Goal: Task Accomplishment & Management: Use online tool/utility

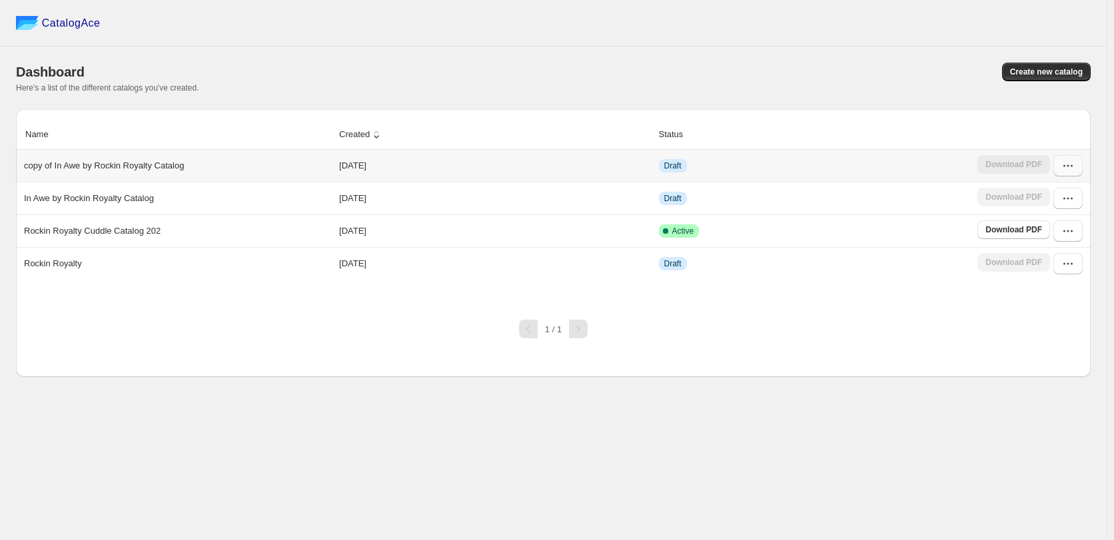
click at [1070, 165] on icon "button" at bounding box center [1067, 165] width 13 height 13
click at [1051, 280] on span "Edit" at bounding box center [1067, 286] width 68 height 13
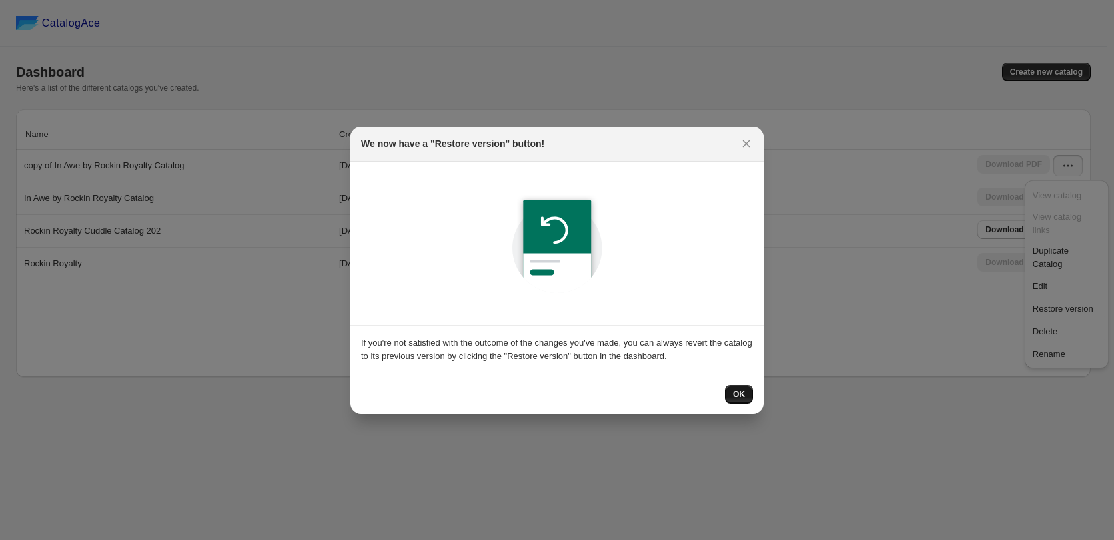
click at [736, 398] on span "OK" at bounding box center [739, 394] width 12 height 11
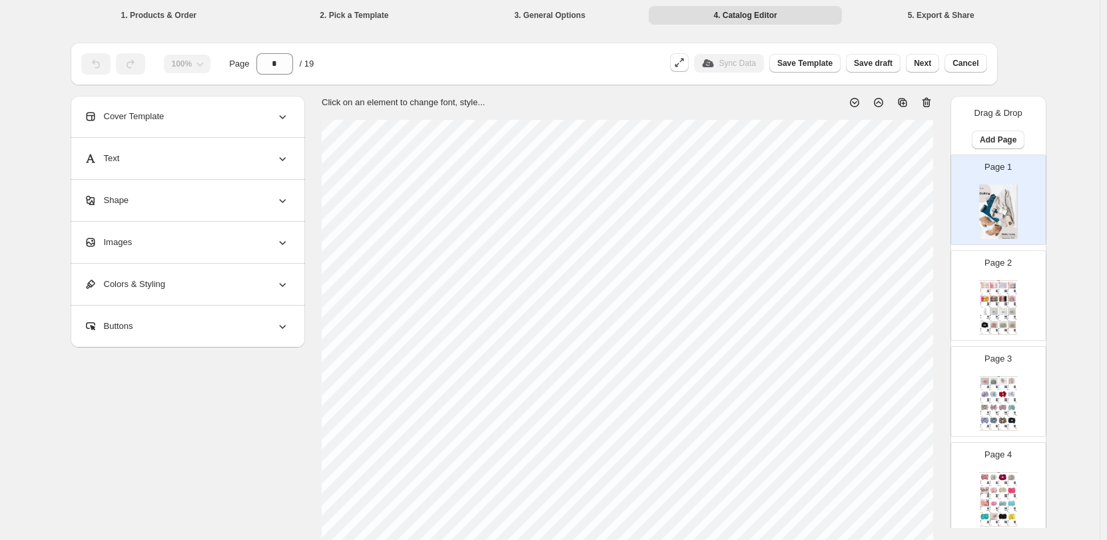
scroll to position [71, 0]
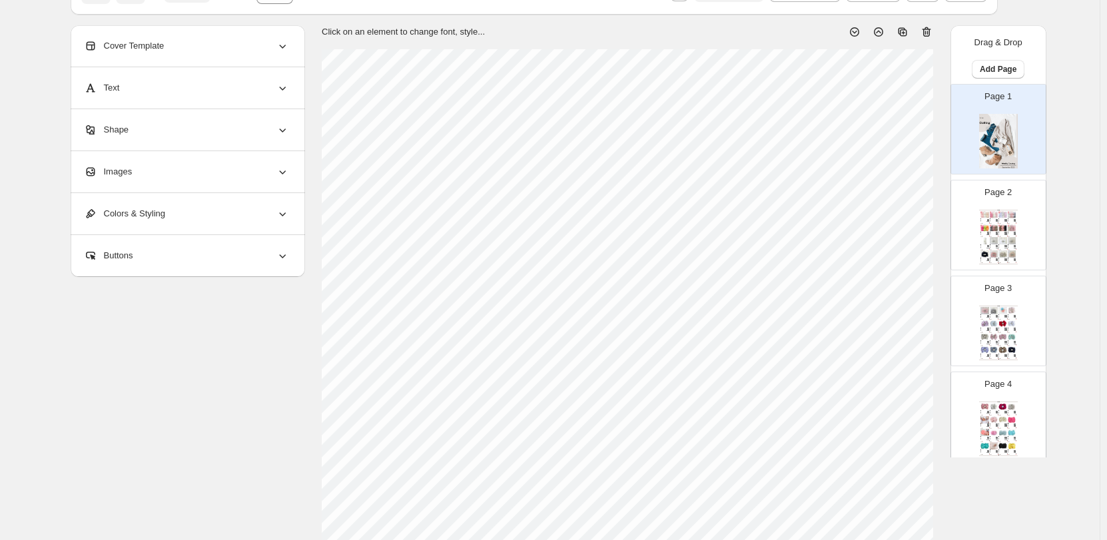
click at [995, 244] on img at bounding box center [994, 240] width 9 height 7
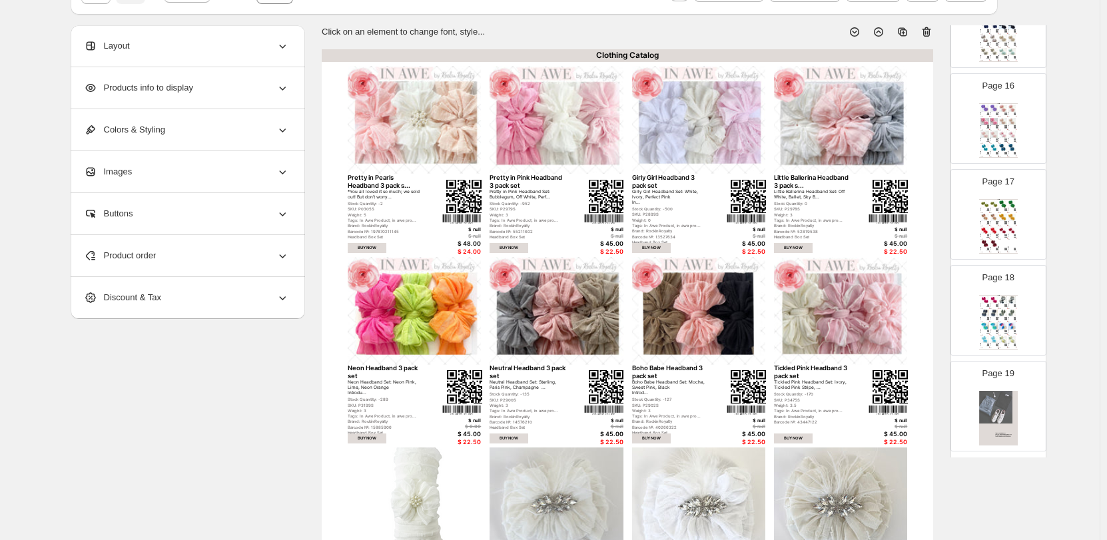
scroll to position [1478, 0]
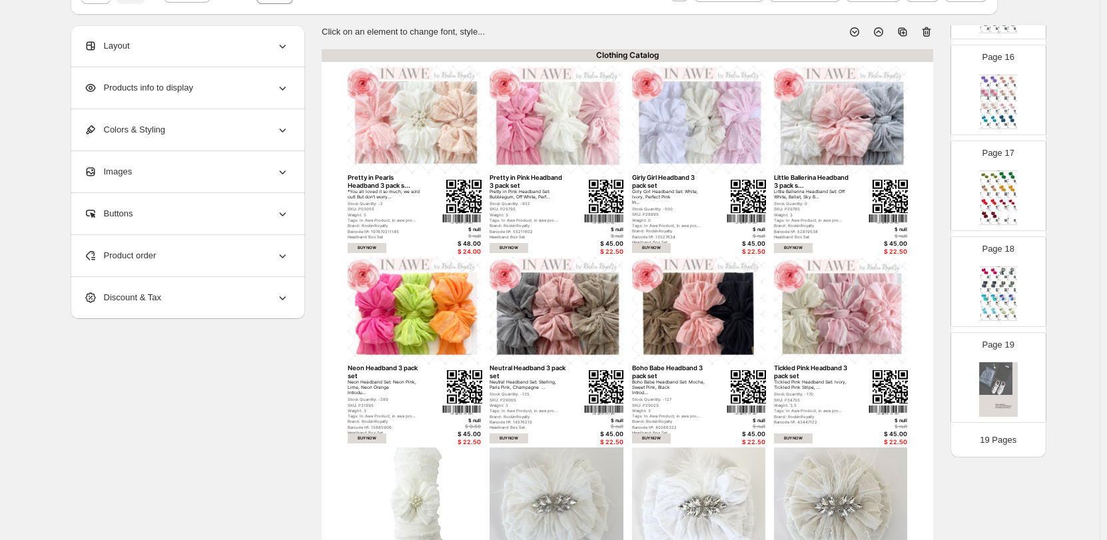
click at [1010, 285] on img at bounding box center [1012, 284] width 9 height 7
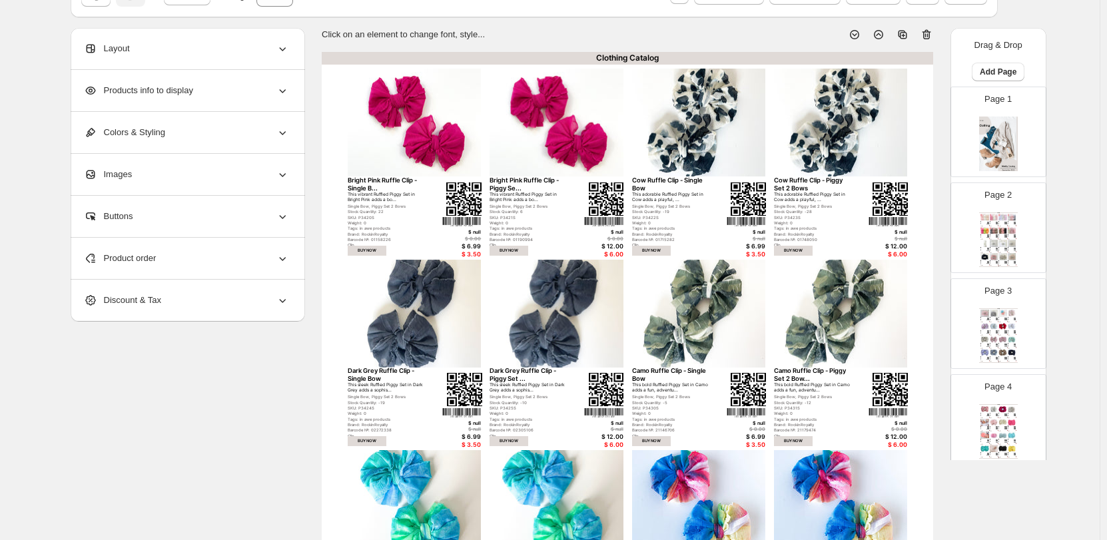
scroll to position [0, 0]
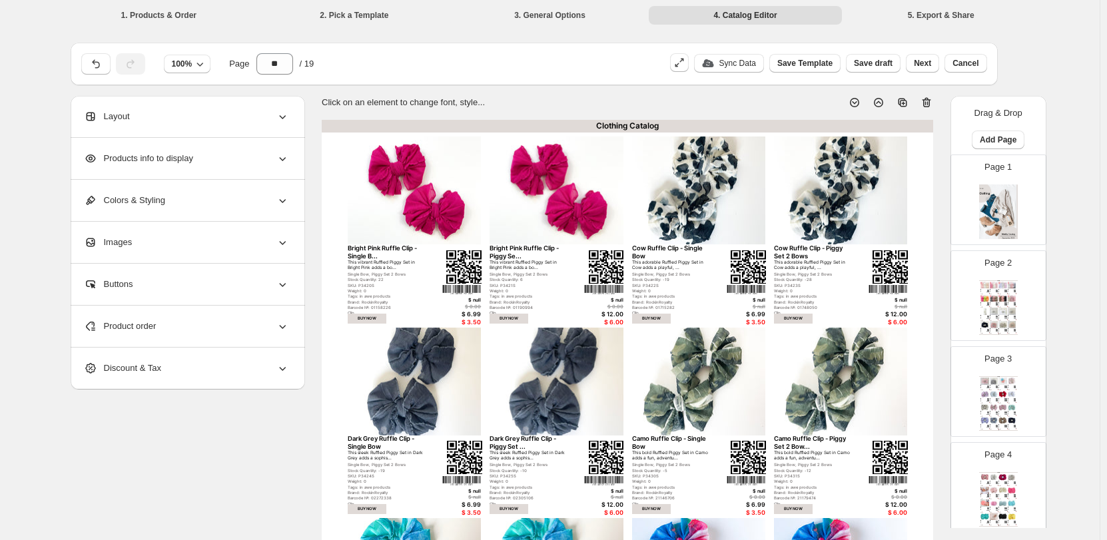
click at [1014, 295] on img at bounding box center [1012, 298] width 9 height 7
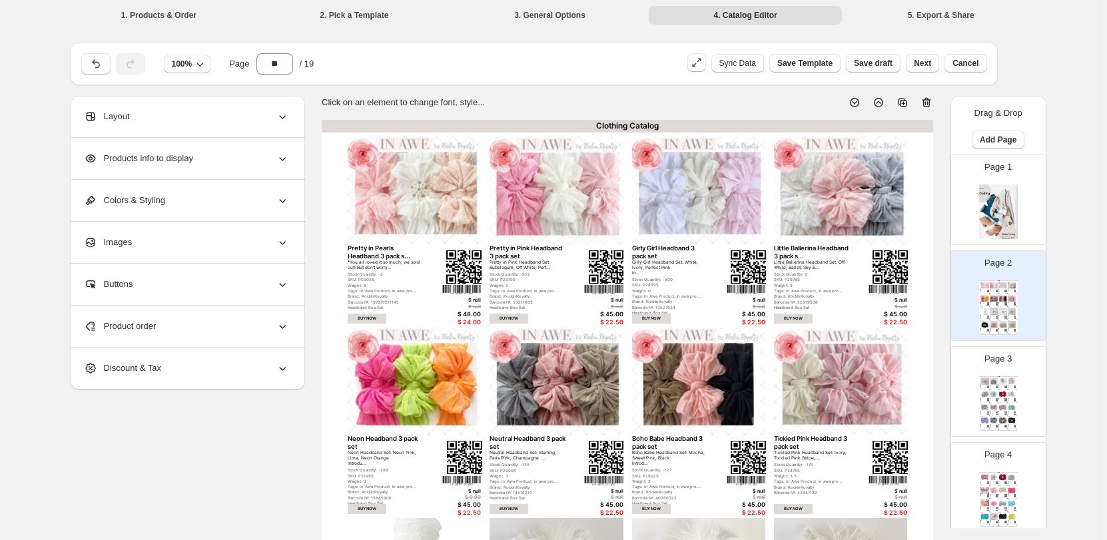
type input "*"
click at [475, 324] on div "$ 24.00" at bounding box center [461, 322] width 39 height 7
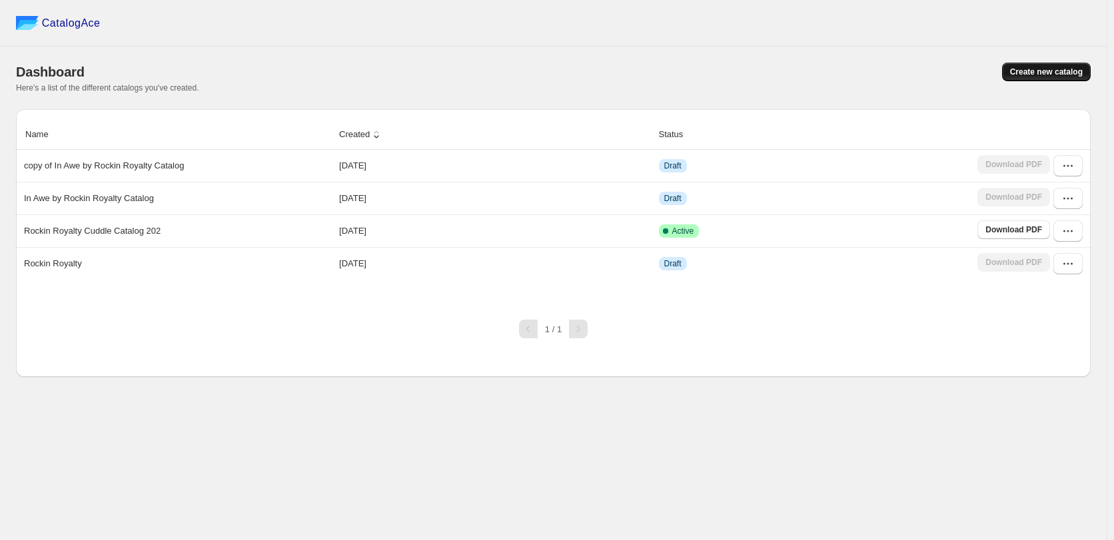
click at [1052, 71] on span "Create new catalog" at bounding box center [1046, 72] width 73 height 11
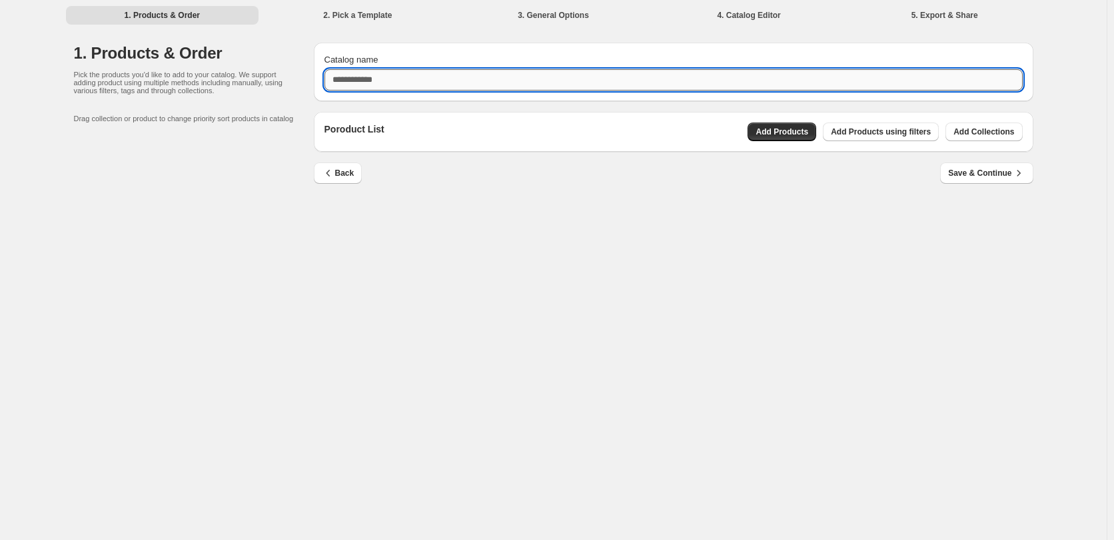
click at [361, 75] on input "Catalog name" at bounding box center [673, 79] width 698 height 21
type input "**********"
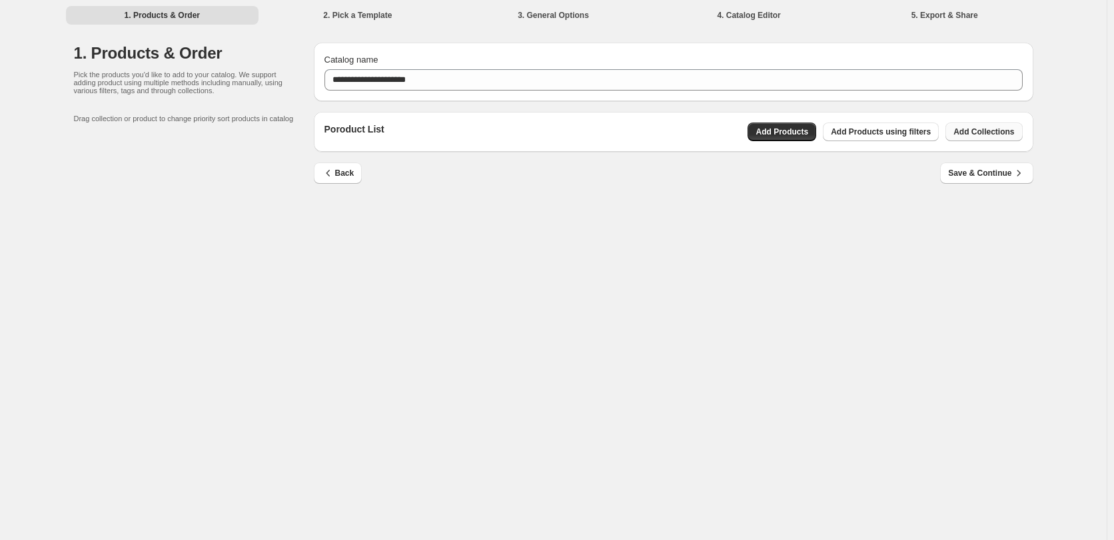
click at [973, 137] on span "Add Collections" at bounding box center [983, 132] width 61 height 11
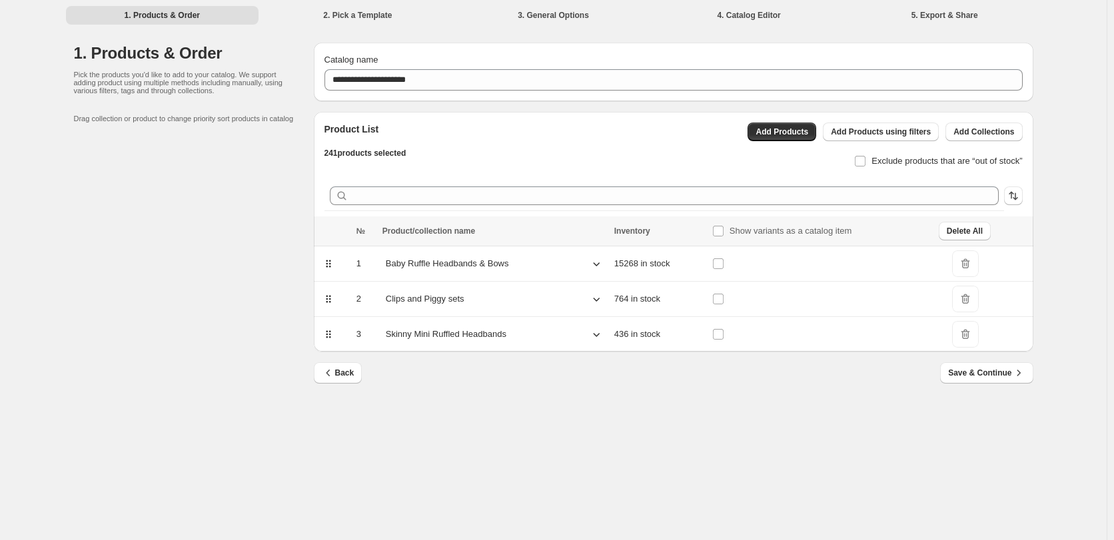
click at [601, 264] on icon at bounding box center [596, 263] width 13 height 13
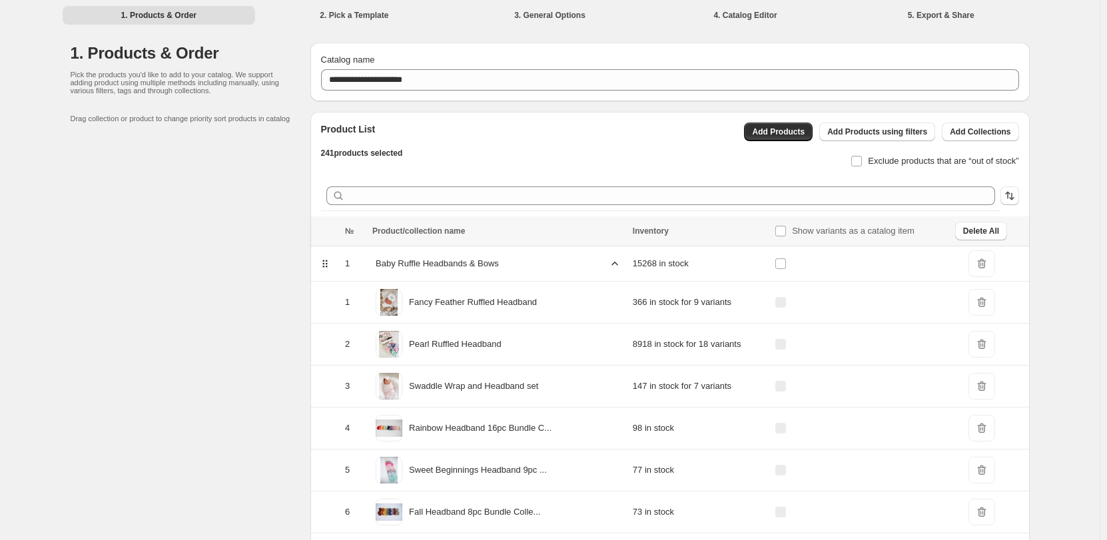
scroll to position [79, 0]
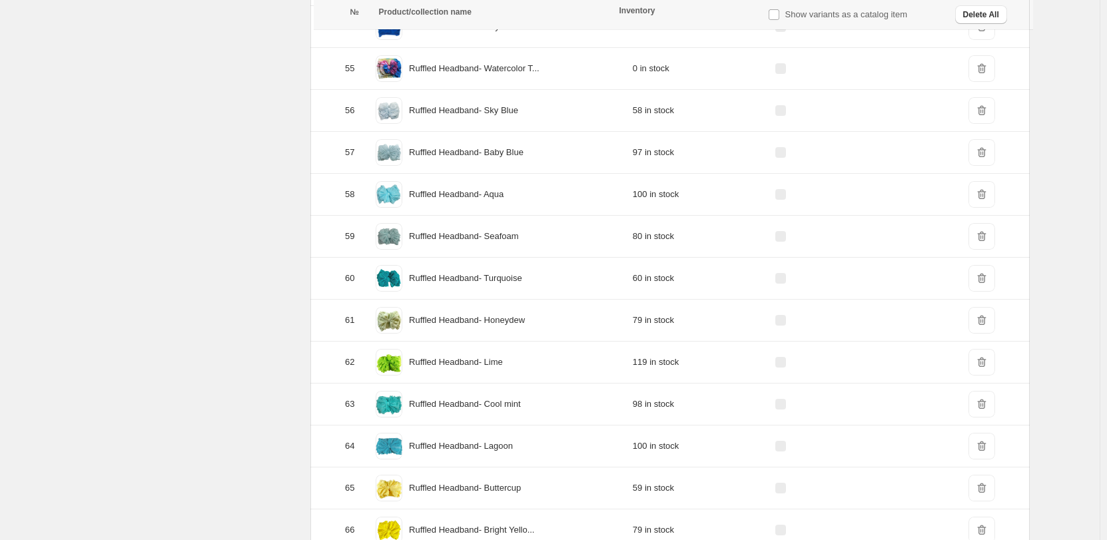
scroll to position [0, 0]
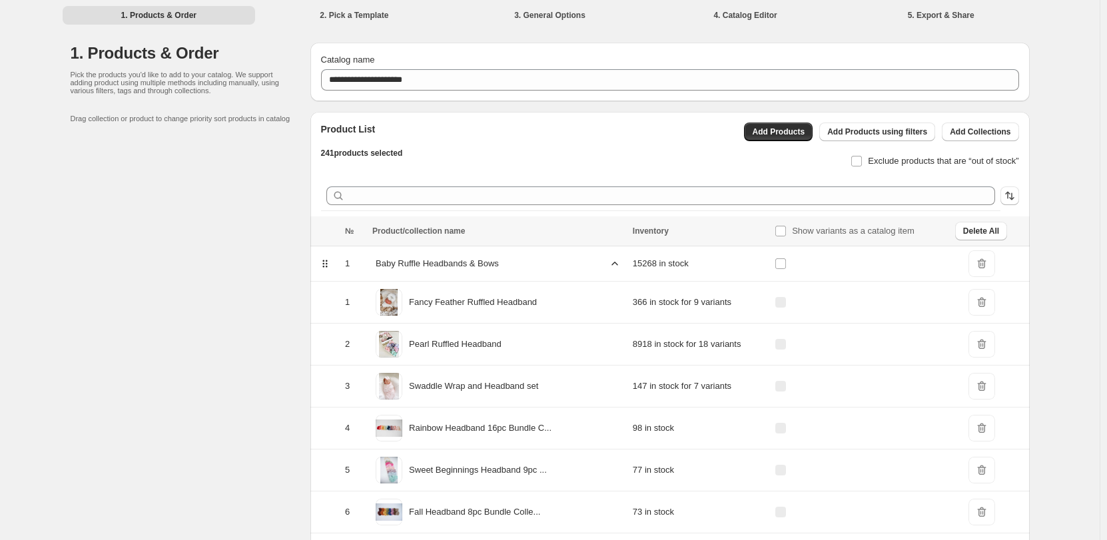
click at [978, 426] on span "DeleteIcon" at bounding box center [982, 428] width 27 height 27
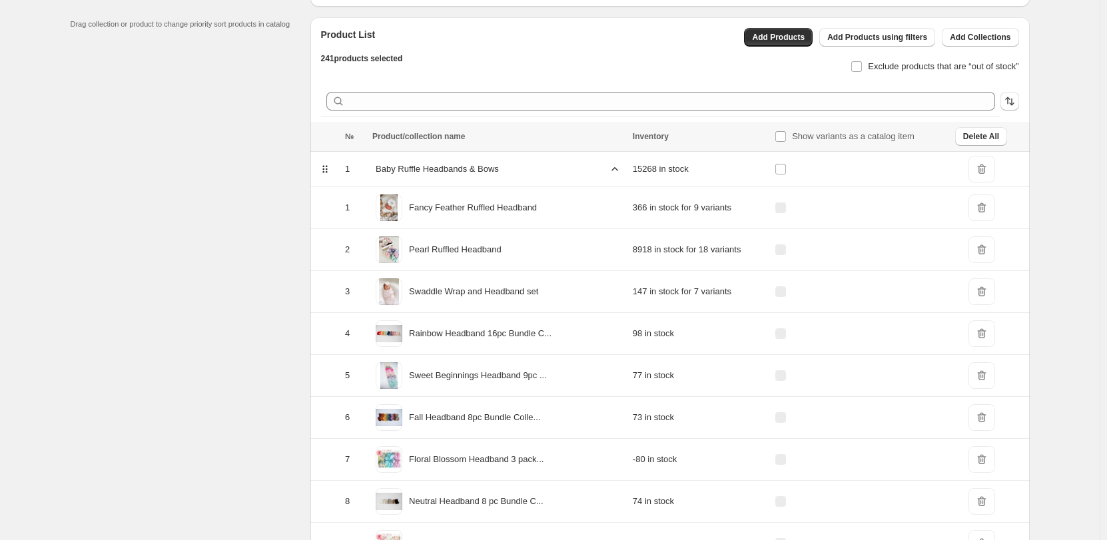
scroll to position [103, 0]
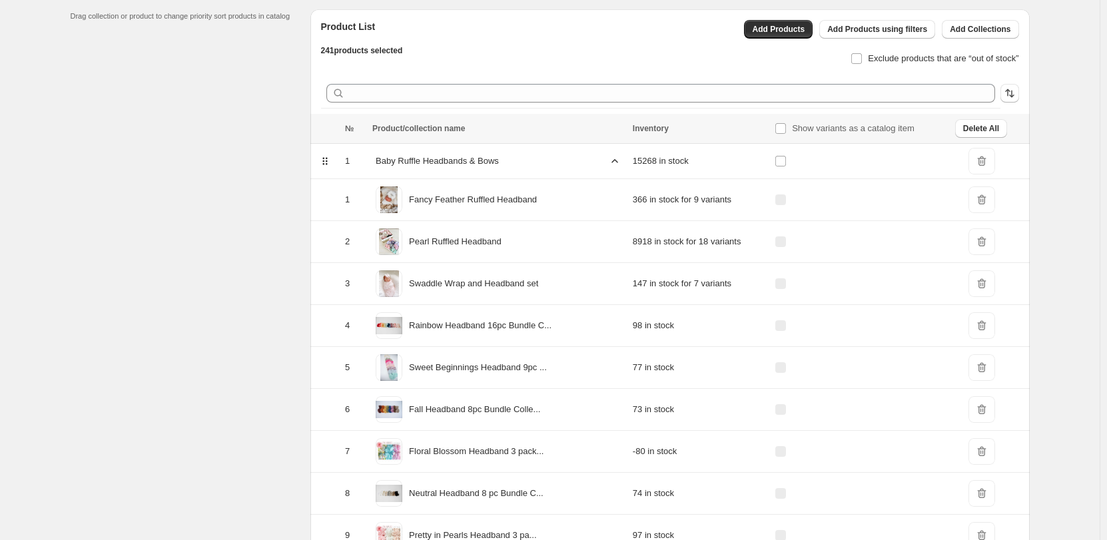
click at [985, 328] on span "DeleteIcon" at bounding box center [982, 325] width 27 height 27
click at [610, 159] on div "Baby Ruffle Headbands & Bows" at bounding box center [498, 161] width 253 height 20
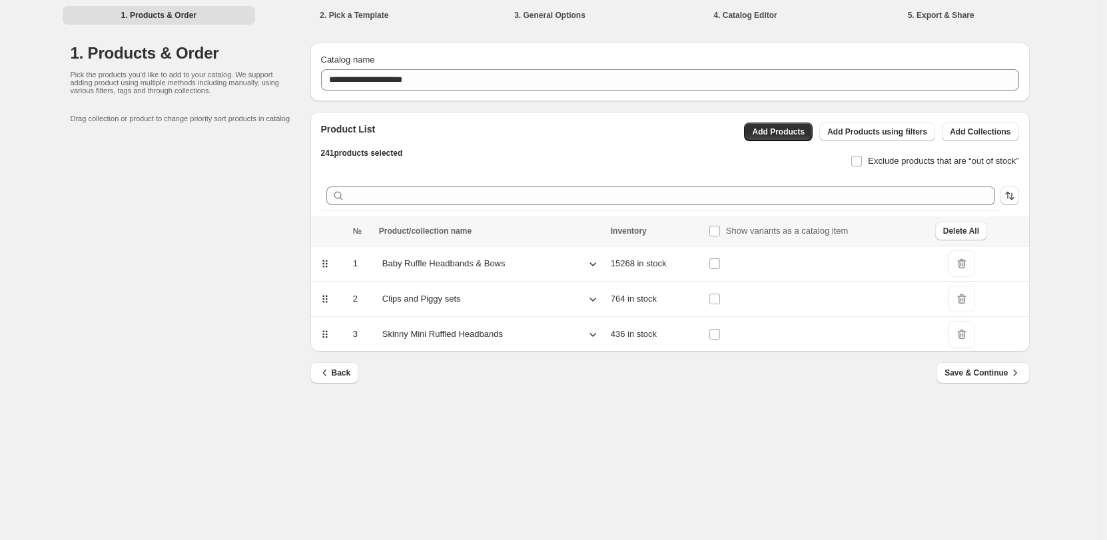
scroll to position [0, 0]
click at [517, 205] on div at bounding box center [664, 195] width 680 height 29
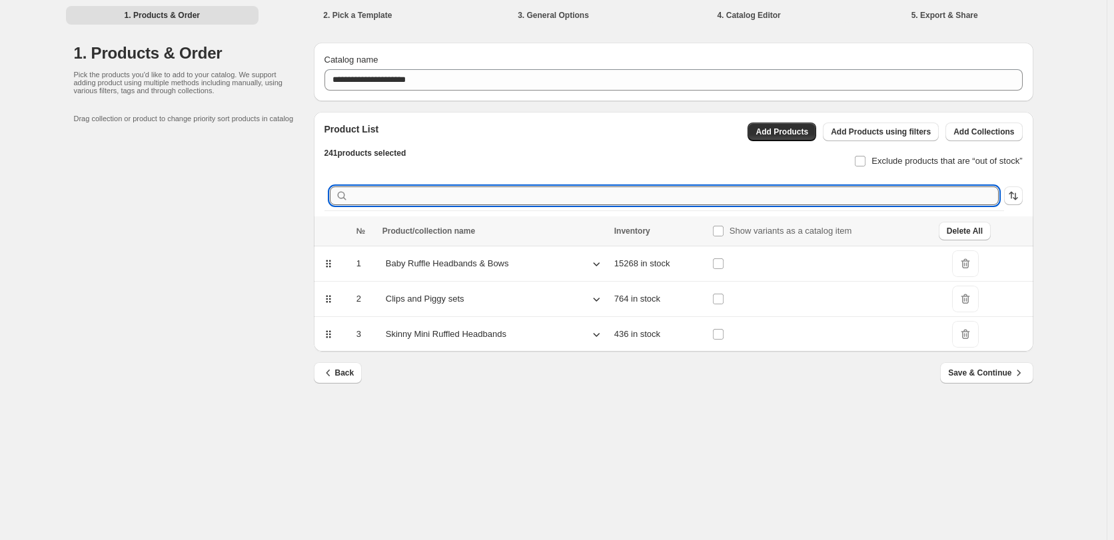
click at [516, 201] on input "text" at bounding box center [675, 196] width 648 height 19
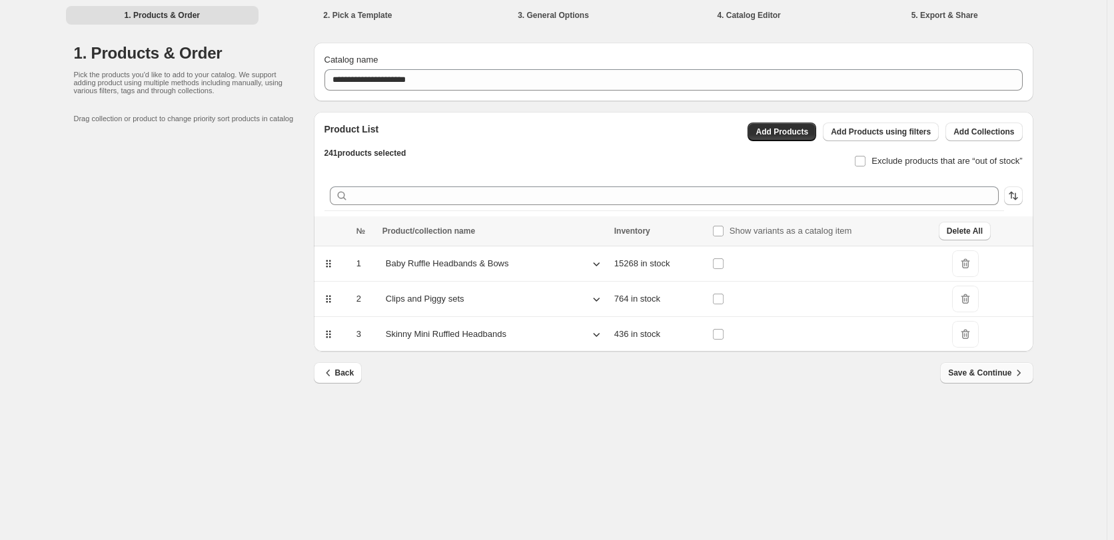
click at [980, 374] on span "Save & Continue" at bounding box center [986, 372] width 77 height 13
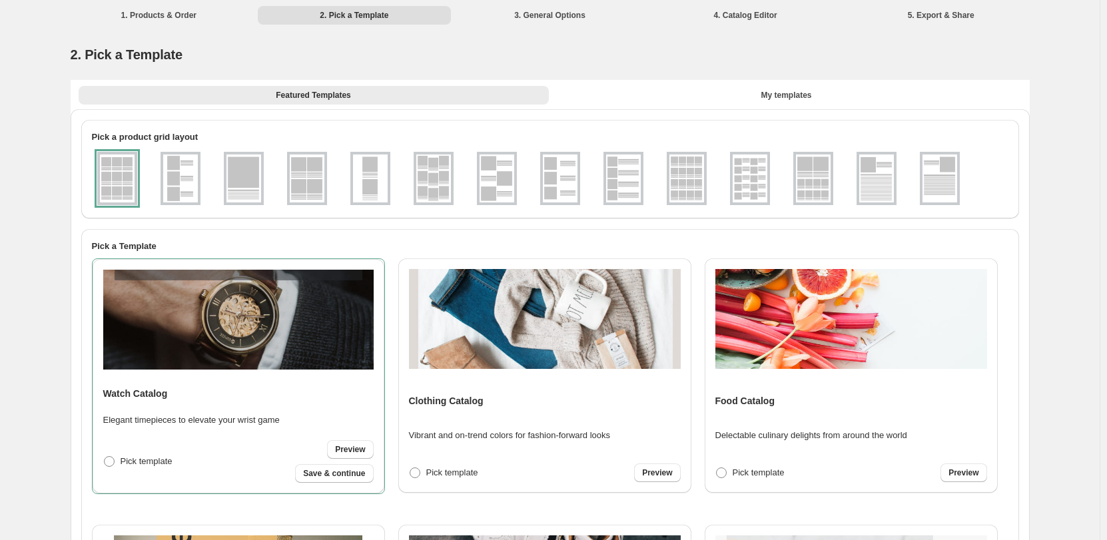
click at [133, 169] on div at bounding box center [117, 178] width 40 height 53
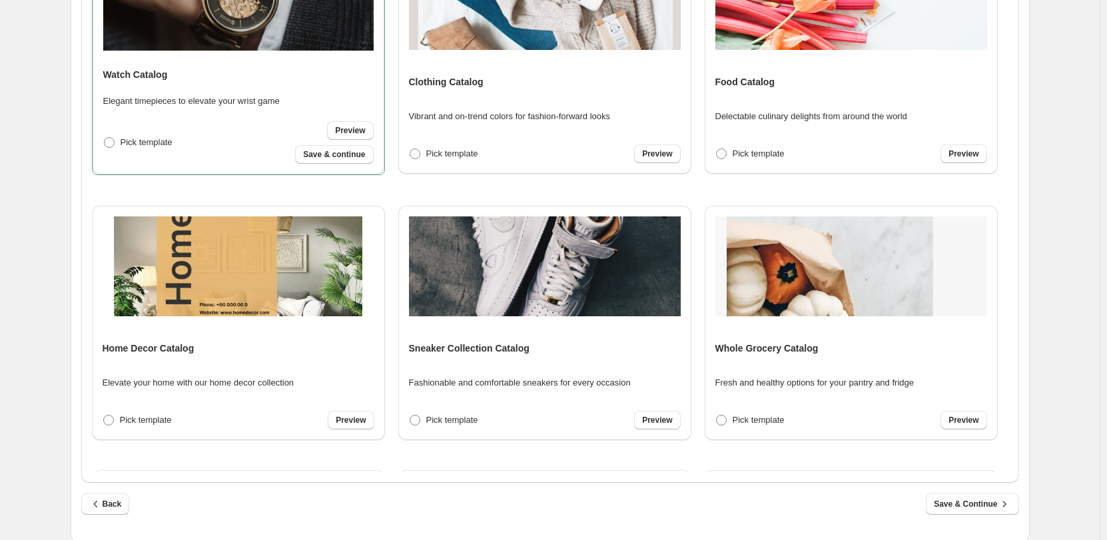
scroll to position [137, 0]
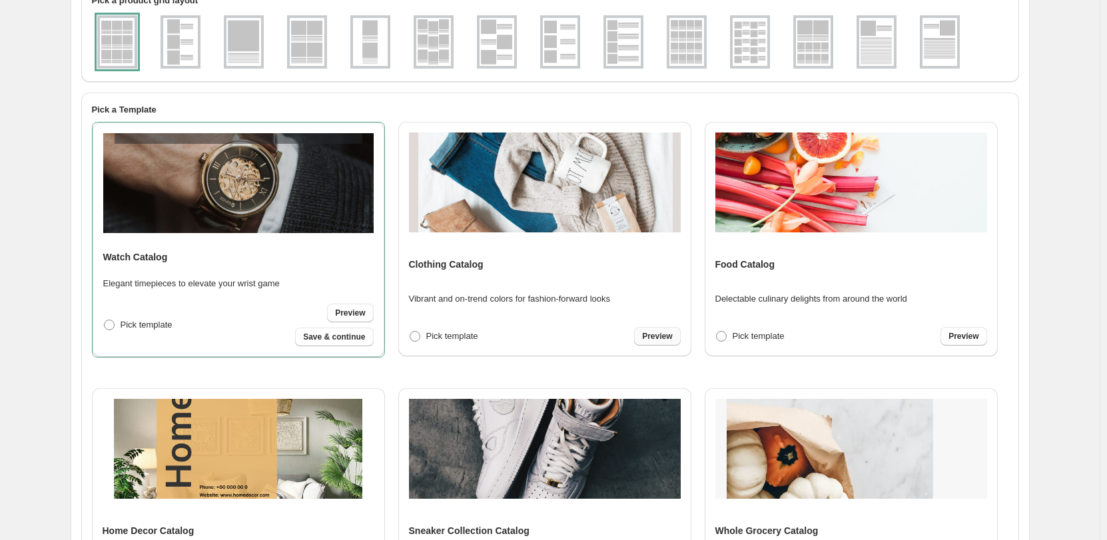
click at [664, 338] on span "Preview" at bounding box center [657, 336] width 30 height 11
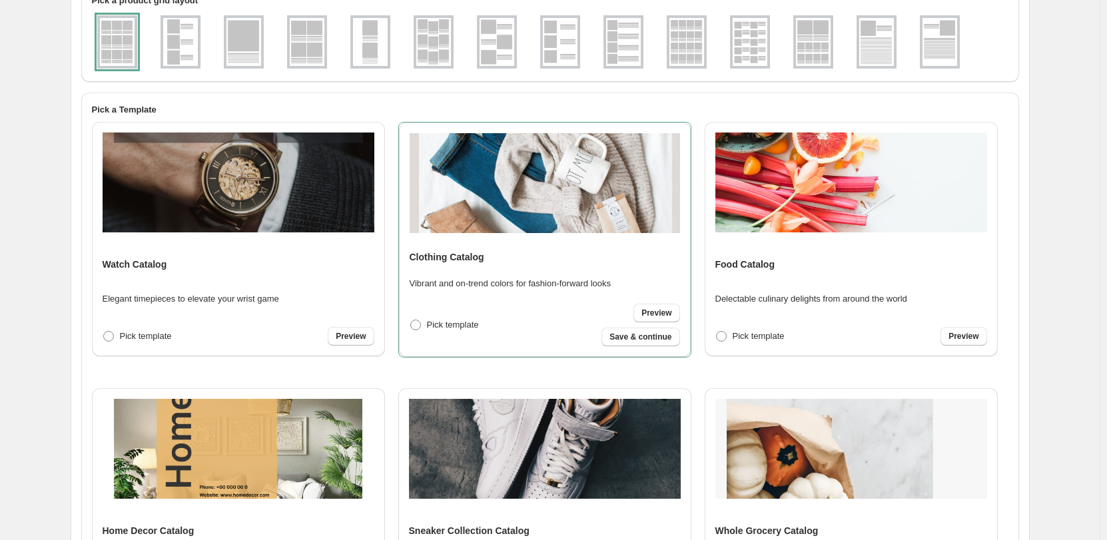
click at [449, 52] on img at bounding box center [433, 42] width 35 height 48
click at [644, 311] on span "Preview" at bounding box center [657, 313] width 30 height 11
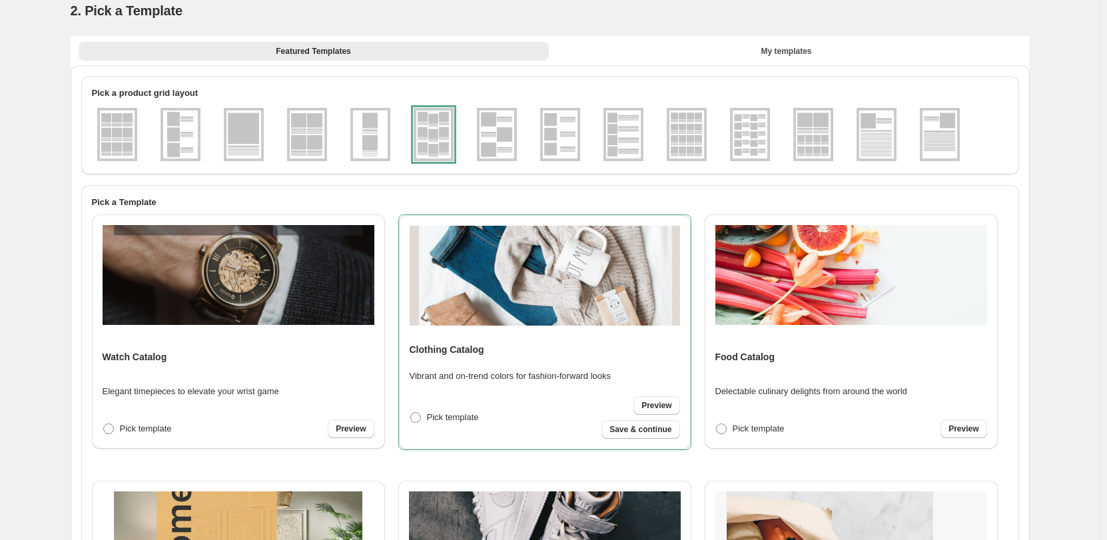
scroll to position [0, 0]
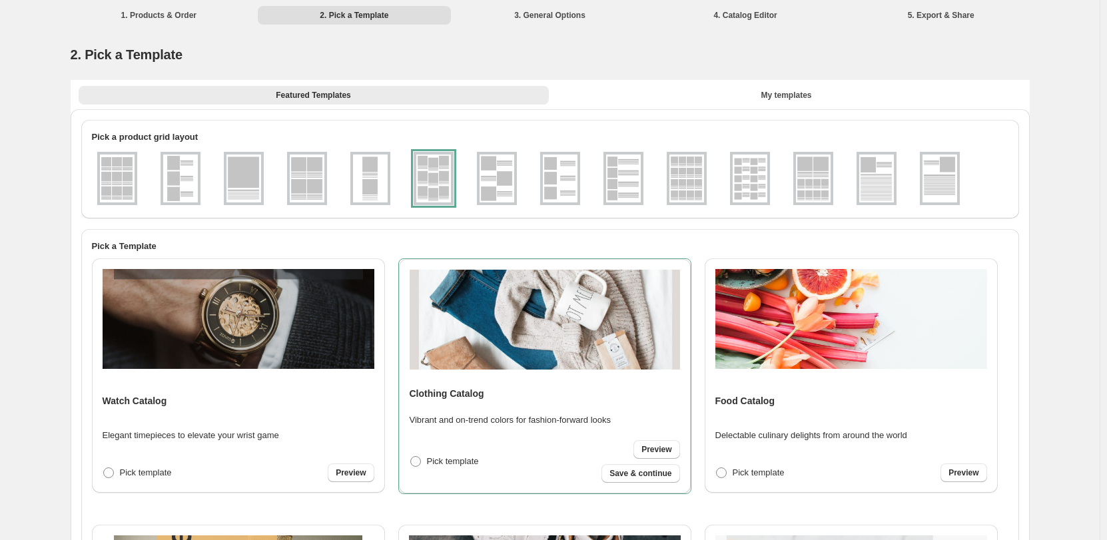
click at [167, 22] on li "1. Products & Order" at bounding box center [159, 14] width 193 height 19
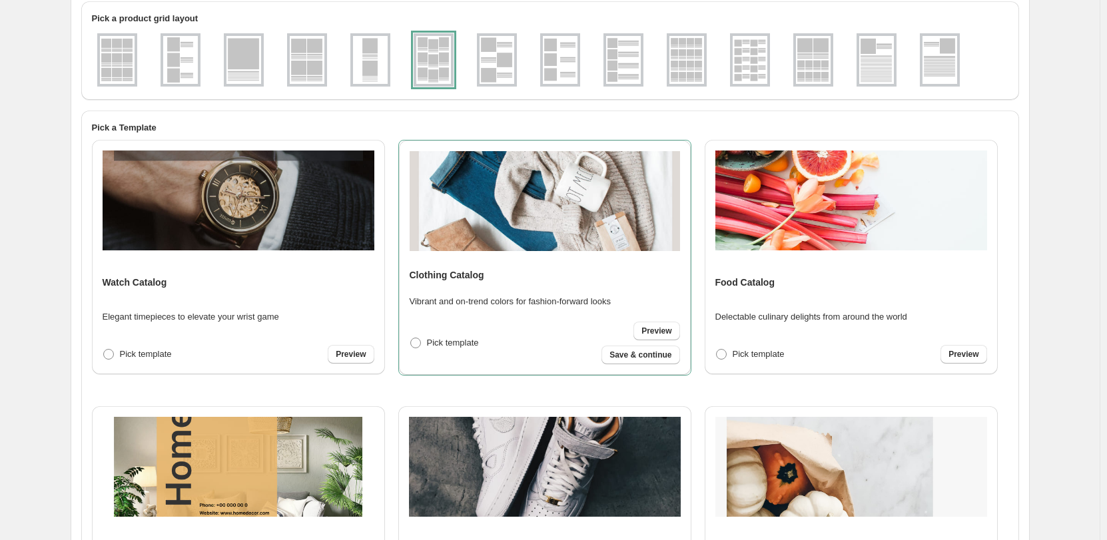
scroll to position [335, 0]
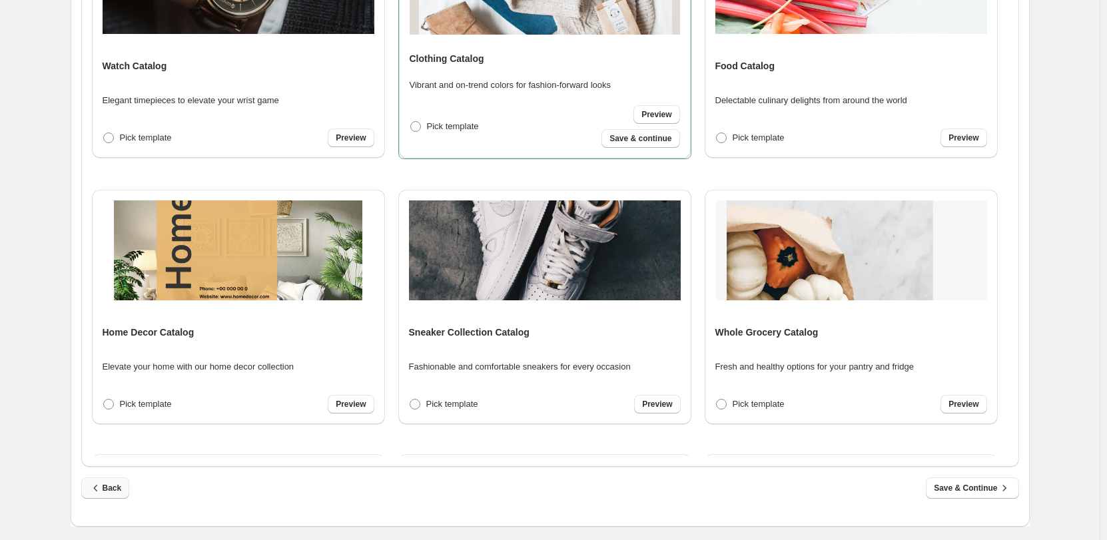
click at [125, 490] on button "Back" at bounding box center [105, 488] width 49 height 21
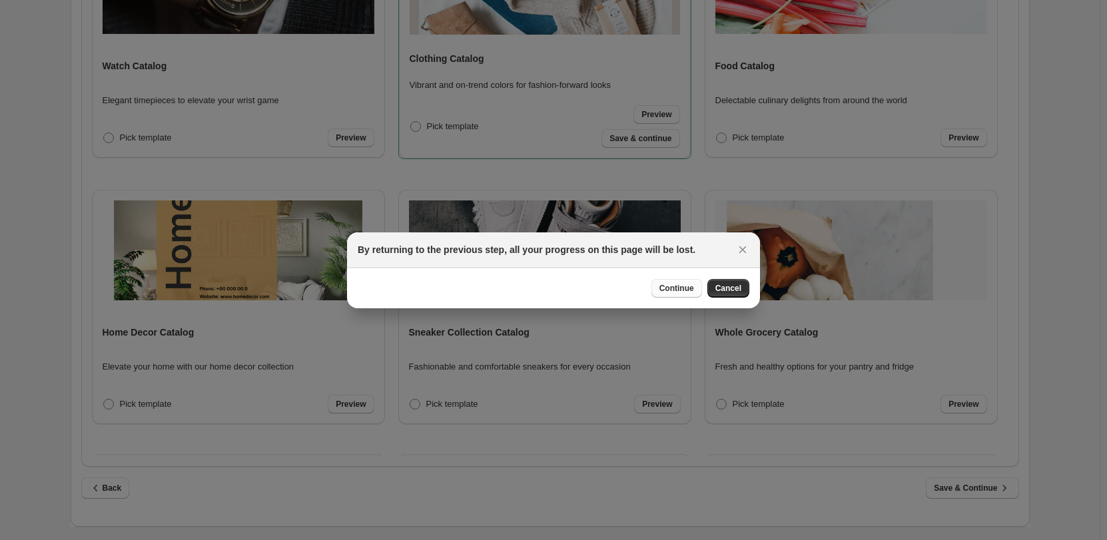
click at [677, 290] on span "Continue" at bounding box center [677, 288] width 35 height 11
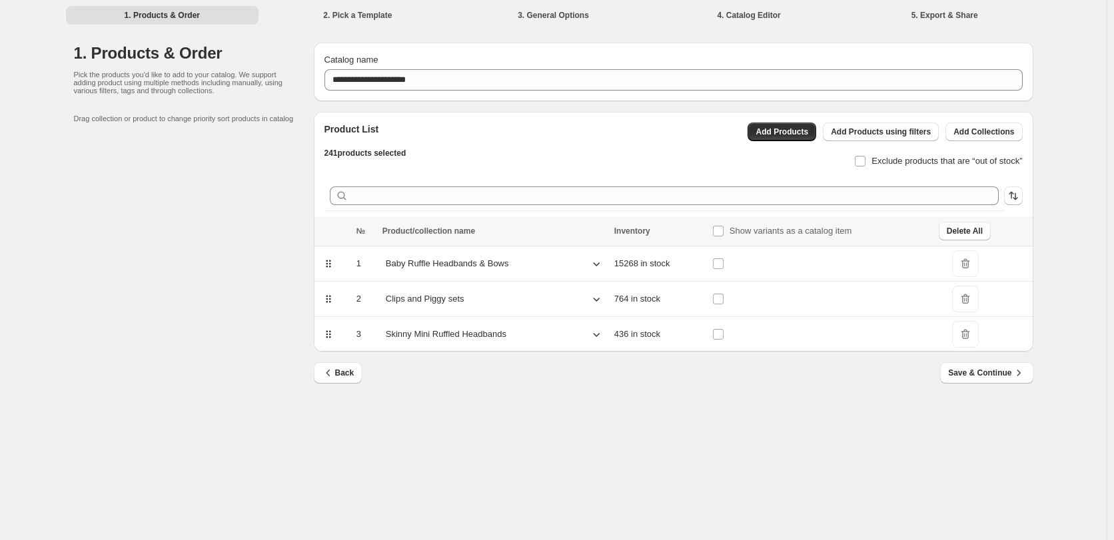
click at [592, 265] on icon at bounding box center [596, 263] width 13 height 13
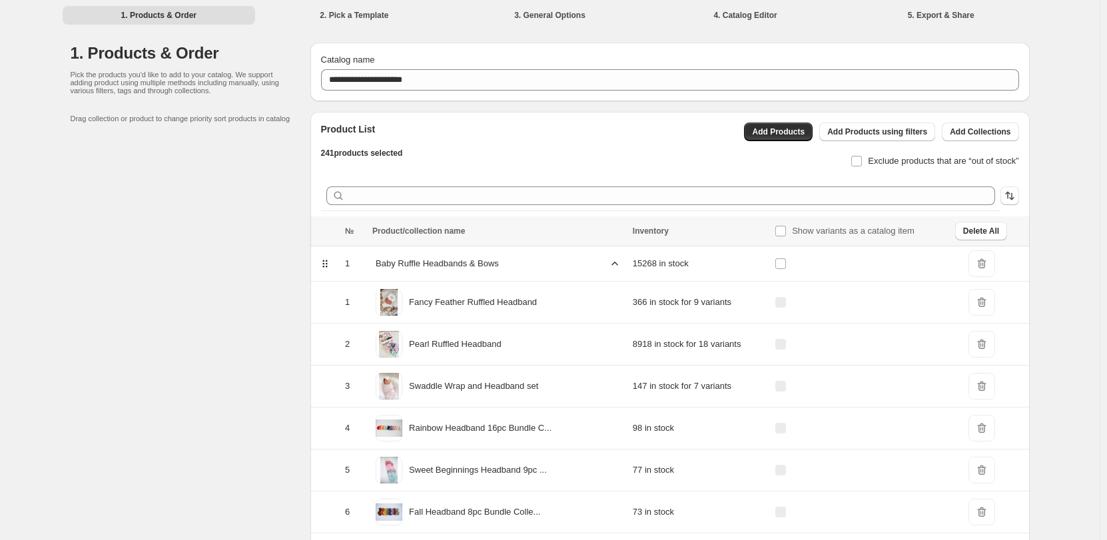
click at [983, 434] on span "DeleteIcon" at bounding box center [982, 428] width 27 height 27
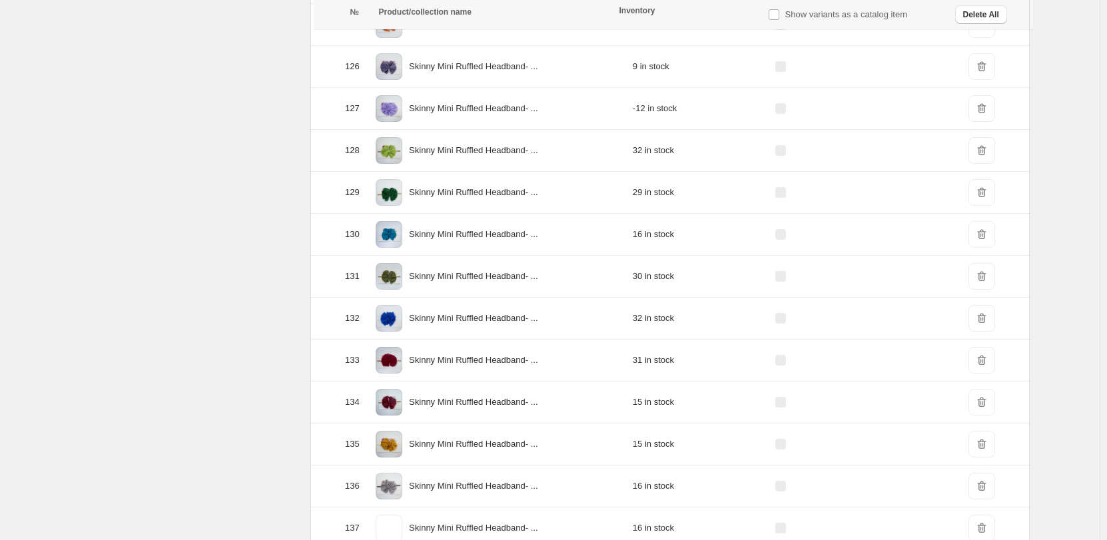
scroll to position [5617, 0]
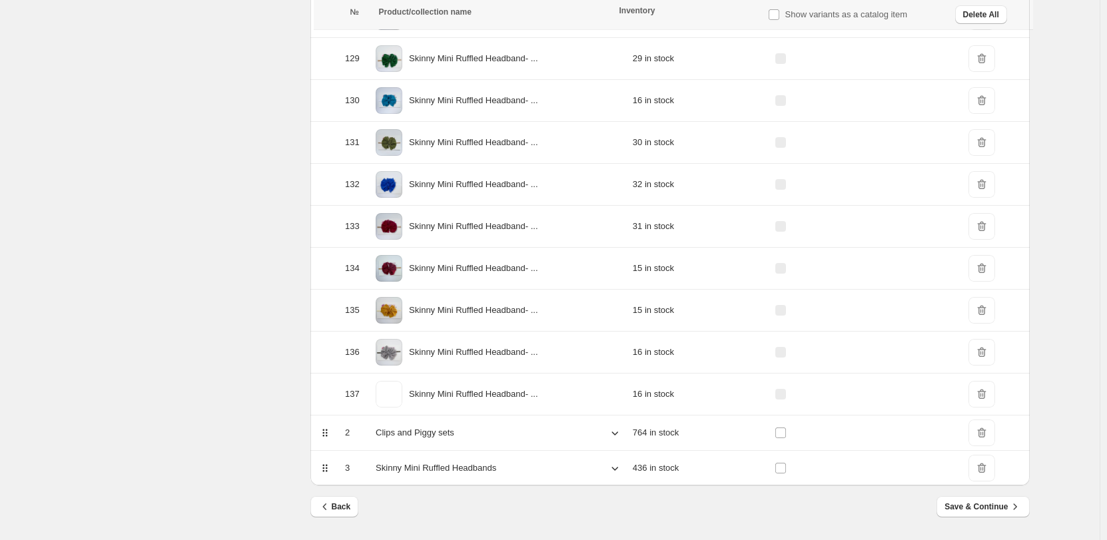
click at [975, 390] on span "DeleteIcon" at bounding box center [982, 394] width 27 height 27
click at [608, 430] on icon at bounding box center [614, 432] width 13 height 13
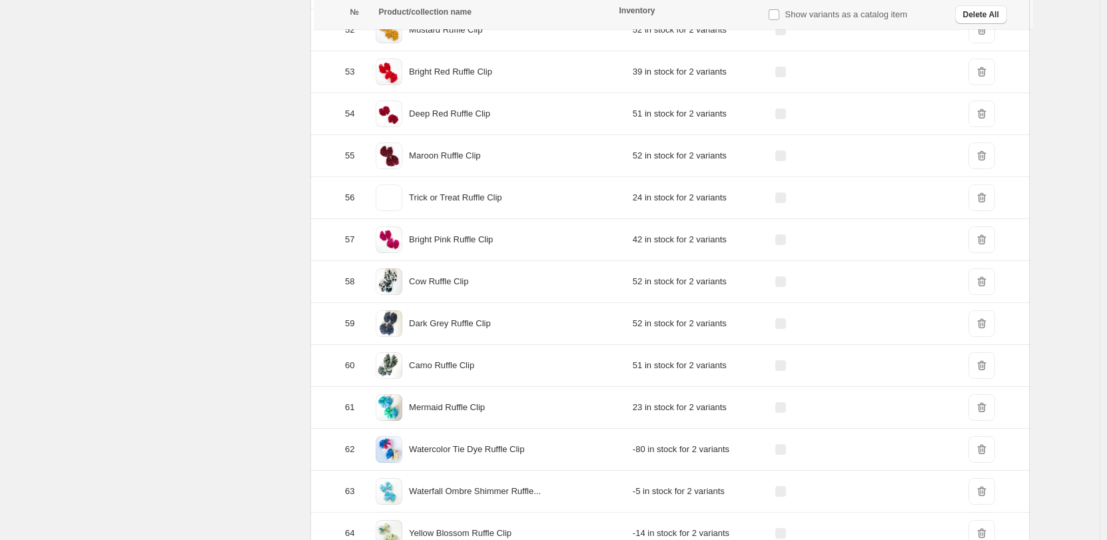
scroll to position [8303, 0]
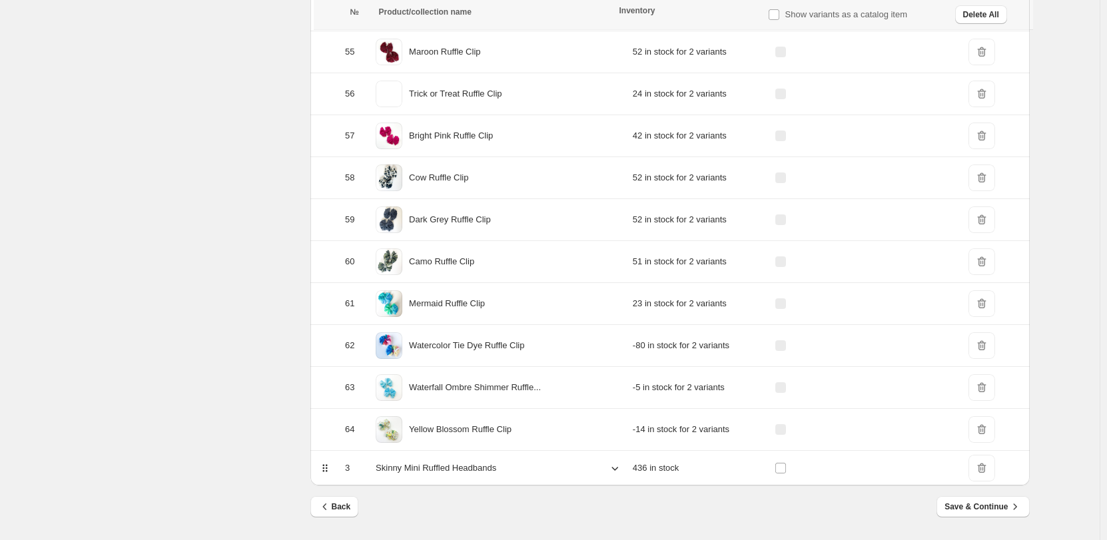
click at [608, 468] on icon at bounding box center [614, 468] width 13 height 13
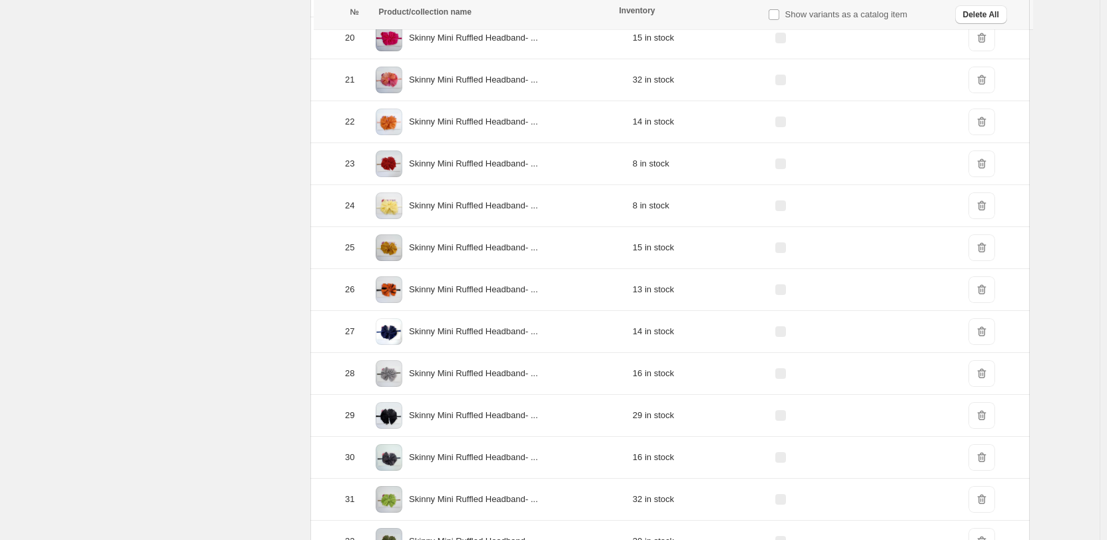
scroll to position [9982, 0]
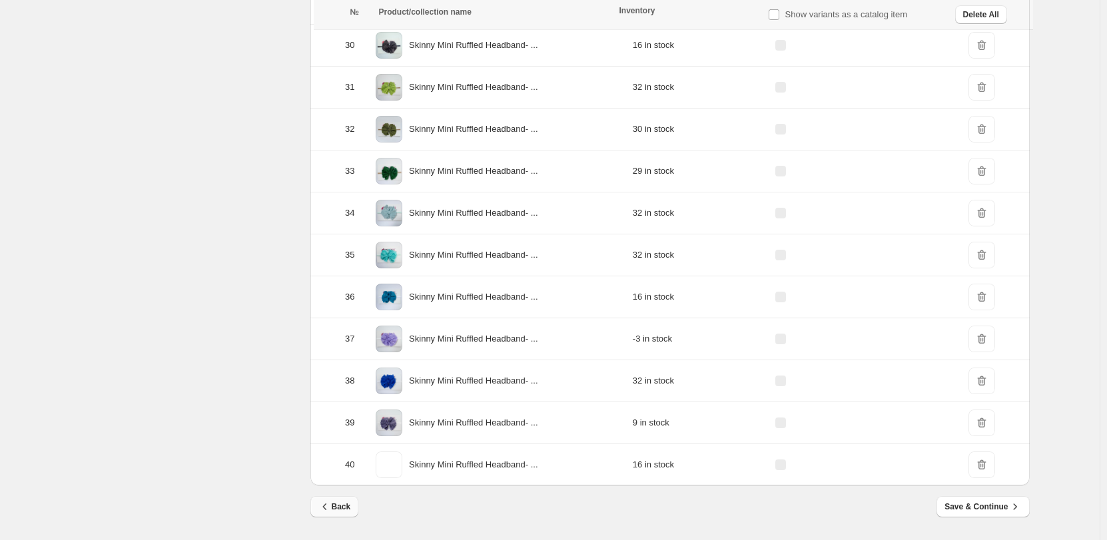
click at [336, 502] on span "Back" at bounding box center [334, 506] width 33 height 13
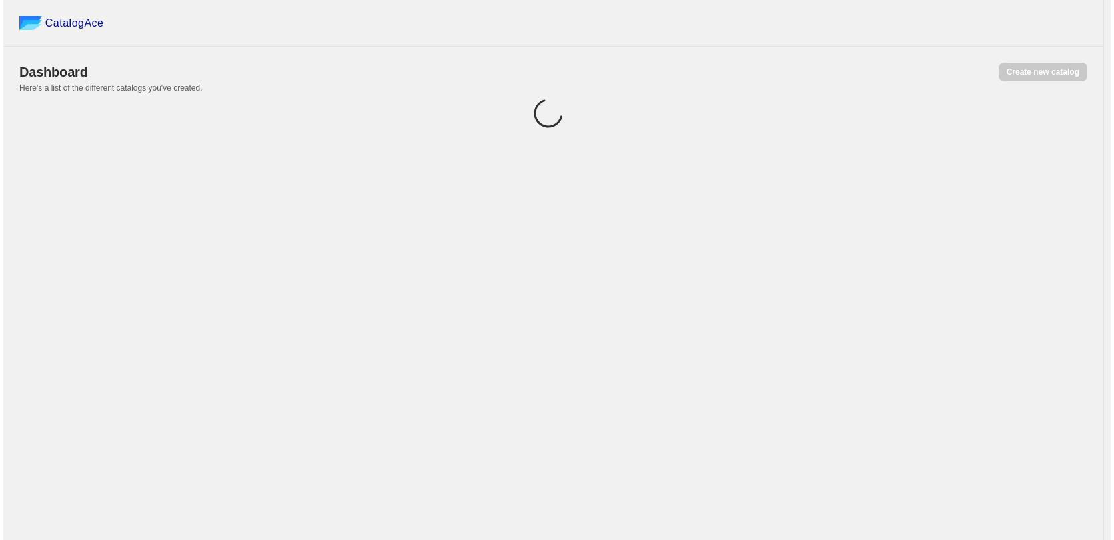
scroll to position [0, 0]
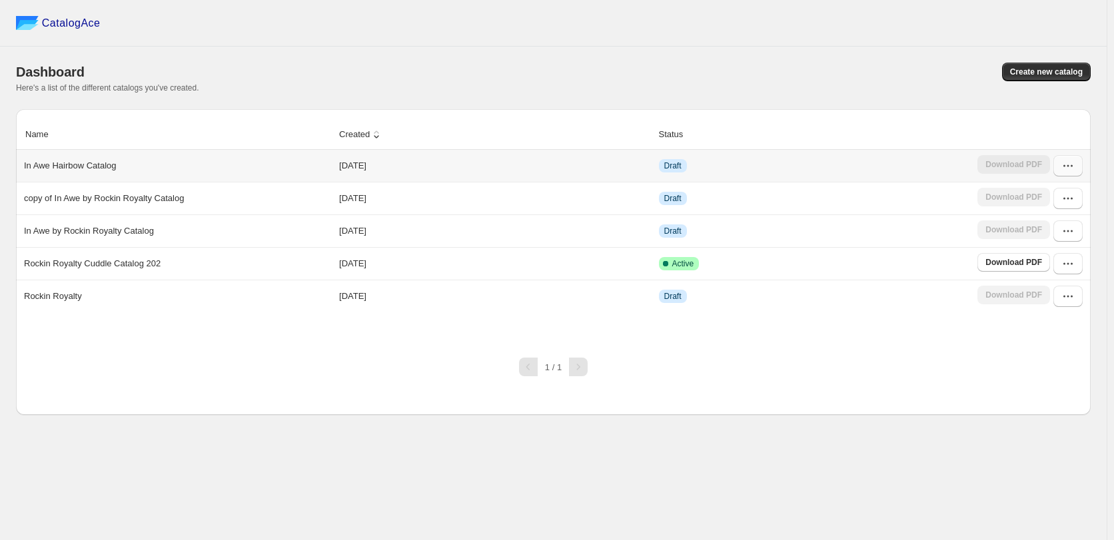
click at [1067, 167] on icon "button" at bounding box center [1067, 165] width 13 height 13
click at [1049, 280] on span "Edit" at bounding box center [1067, 286] width 68 height 13
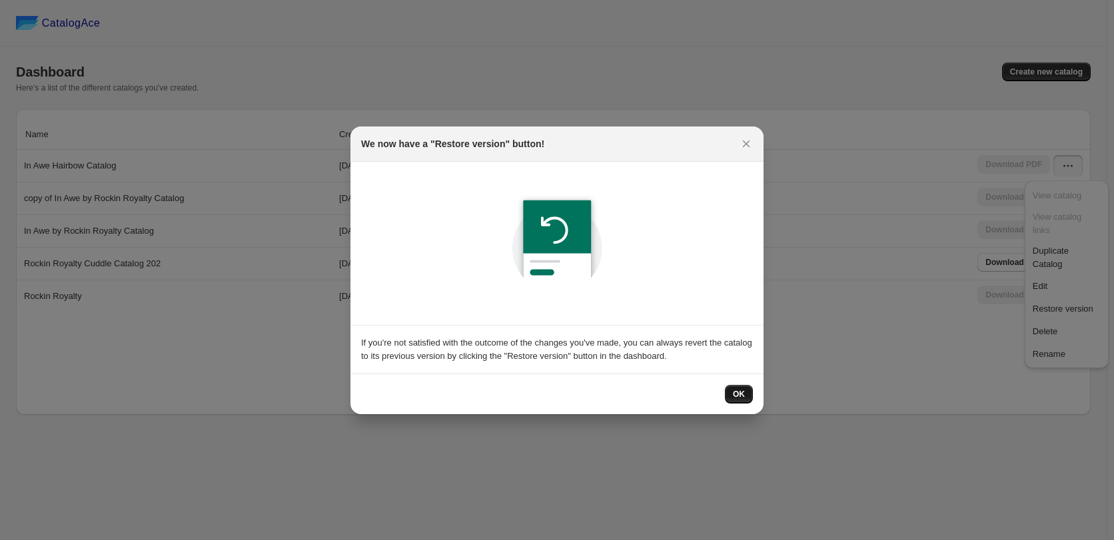
click at [734, 396] on span "OK" at bounding box center [739, 394] width 12 height 11
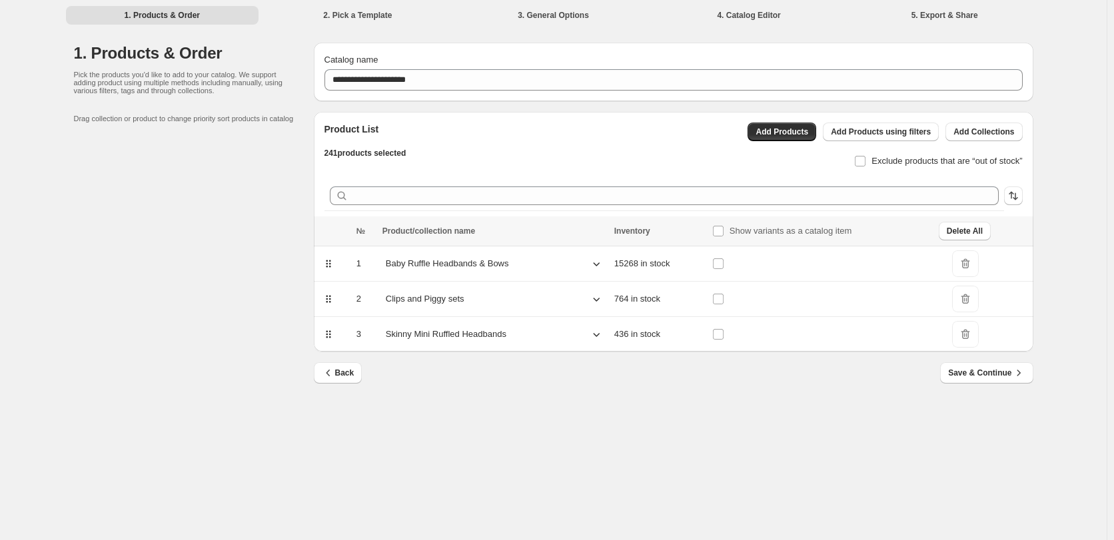
click at [958, 338] on span "DeleteIcon" at bounding box center [965, 334] width 27 height 27
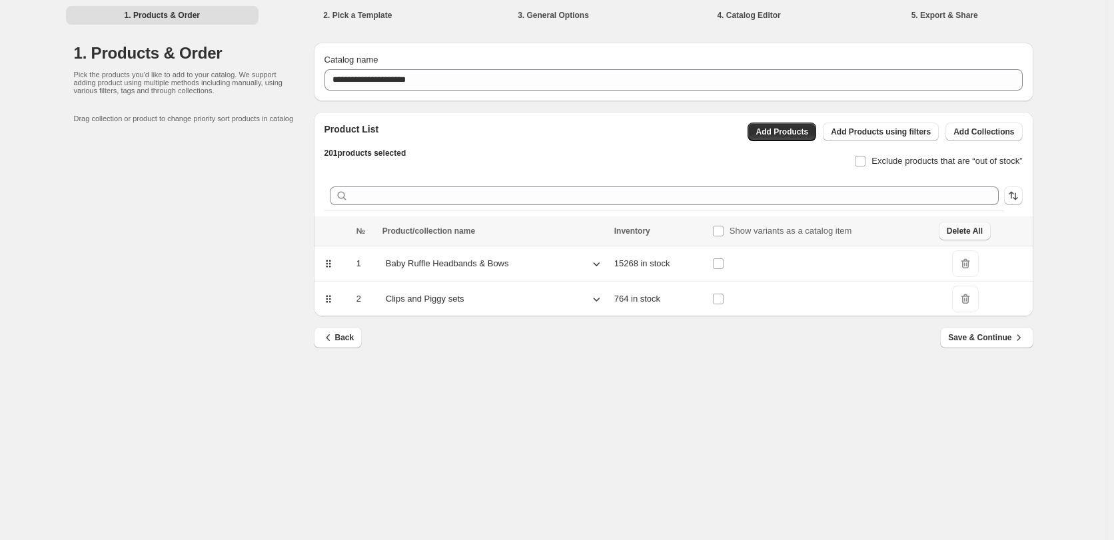
click at [959, 229] on span "Delete All" at bounding box center [965, 231] width 36 height 11
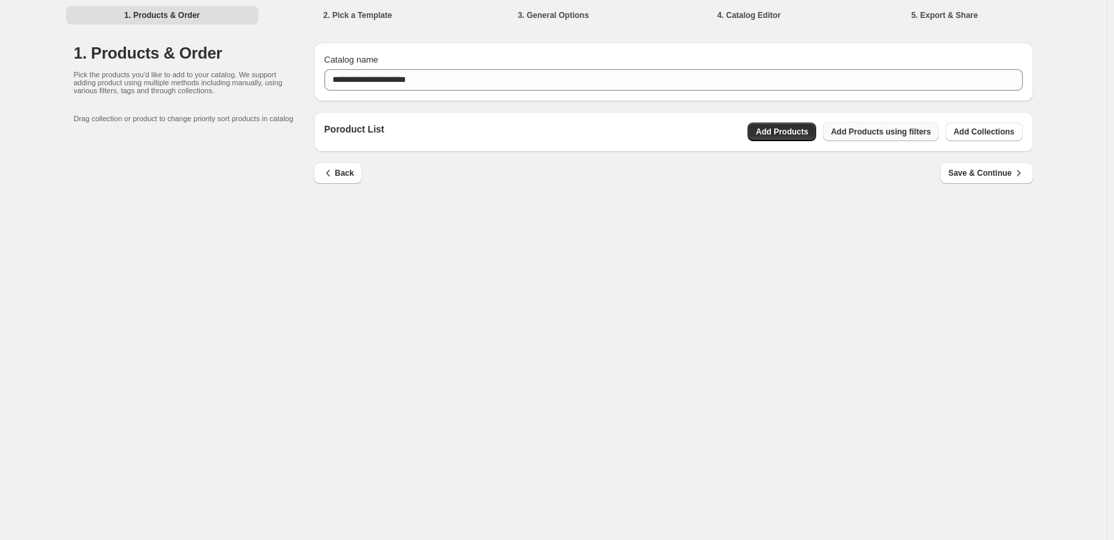
click at [912, 135] on span "Add Products using filters" at bounding box center [881, 132] width 100 height 11
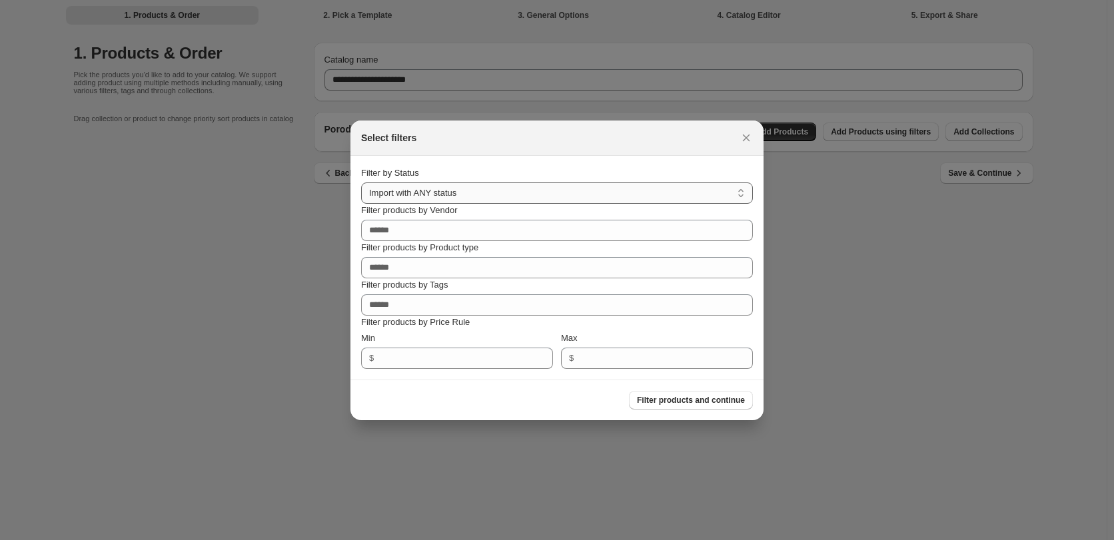
click at [502, 187] on select "**********" at bounding box center [557, 193] width 392 height 21
select select "******"
click at [361, 183] on select "**********" at bounding box center [557, 193] width 392 height 21
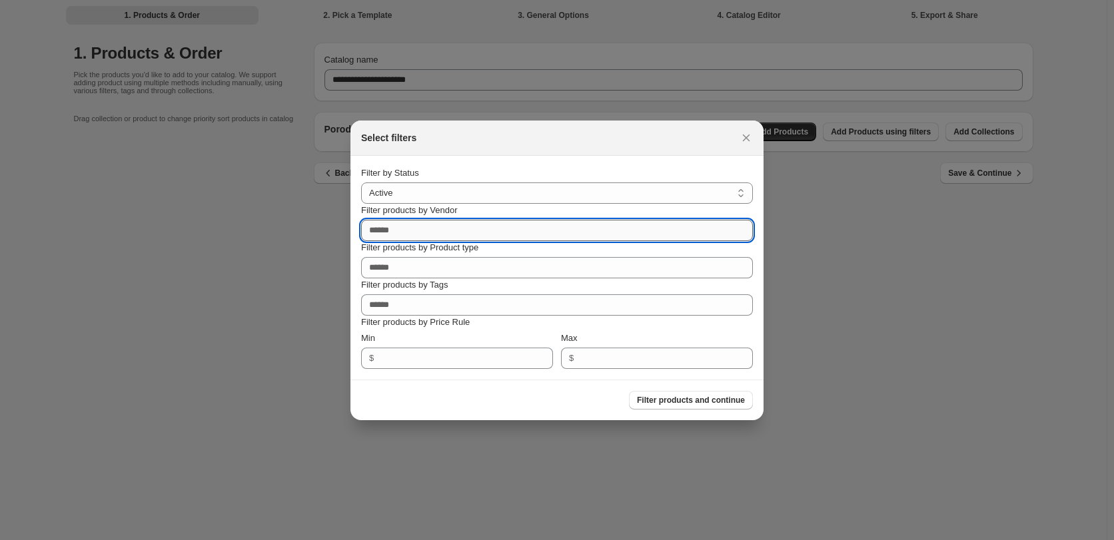
click at [440, 223] on input "Filter products by Vendor" at bounding box center [557, 230] width 392 height 21
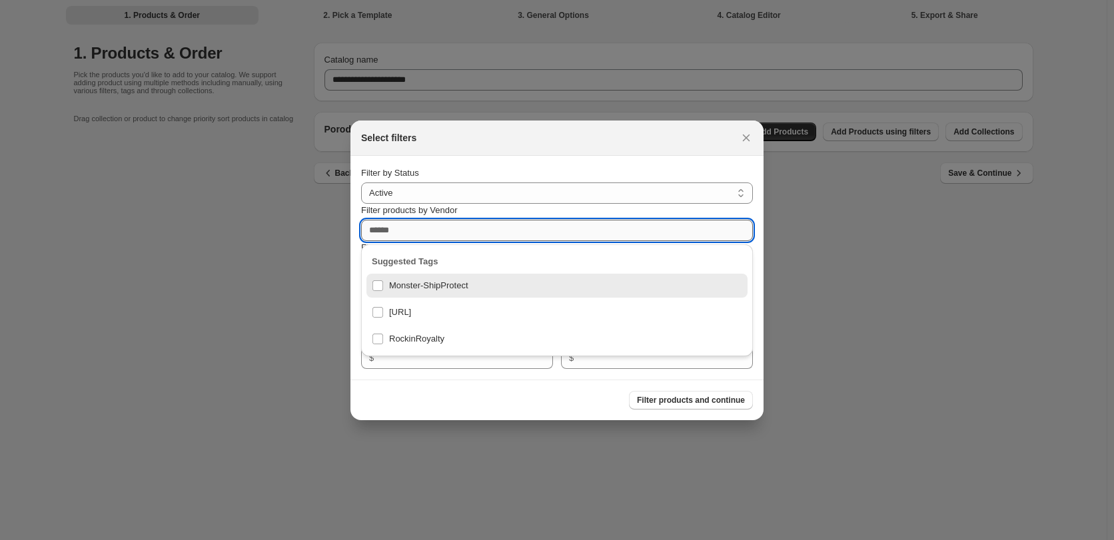
click at [473, 230] on input "Filter products by Vendor" at bounding box center [557, 230] width 392 height 21
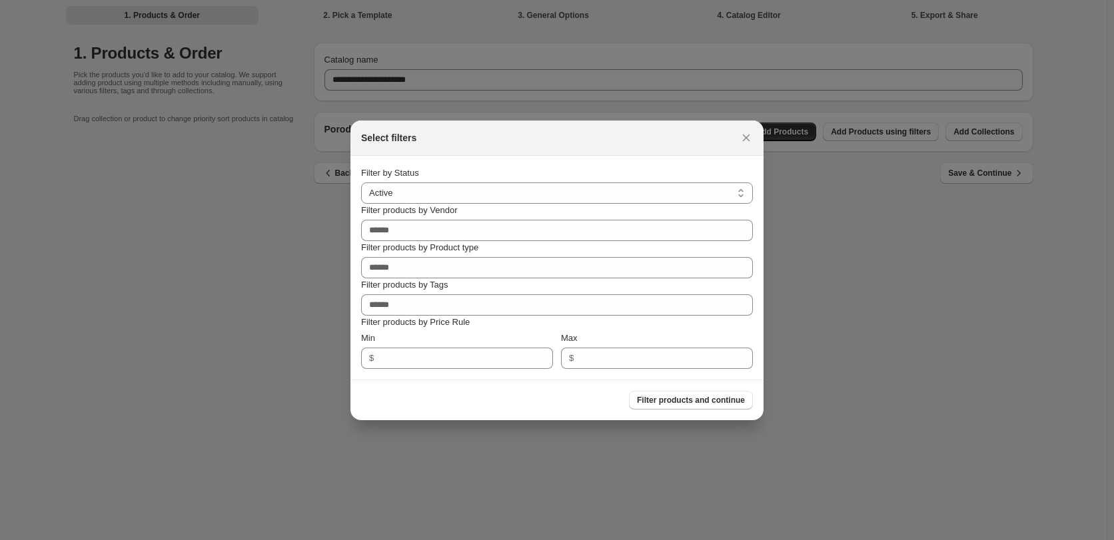
click at [652, 168] on div "Filter by Status" at bounding box center [557, 173] width 392 height 13
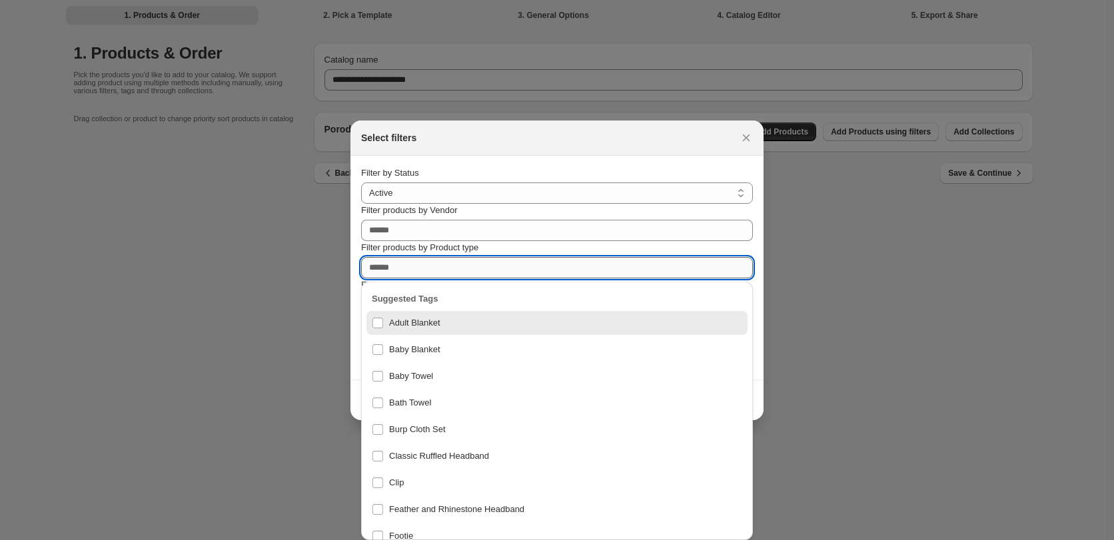
click at [484, 271] on input "Filter products by Product type" at bounding box center [557, 267] width 392 height 21
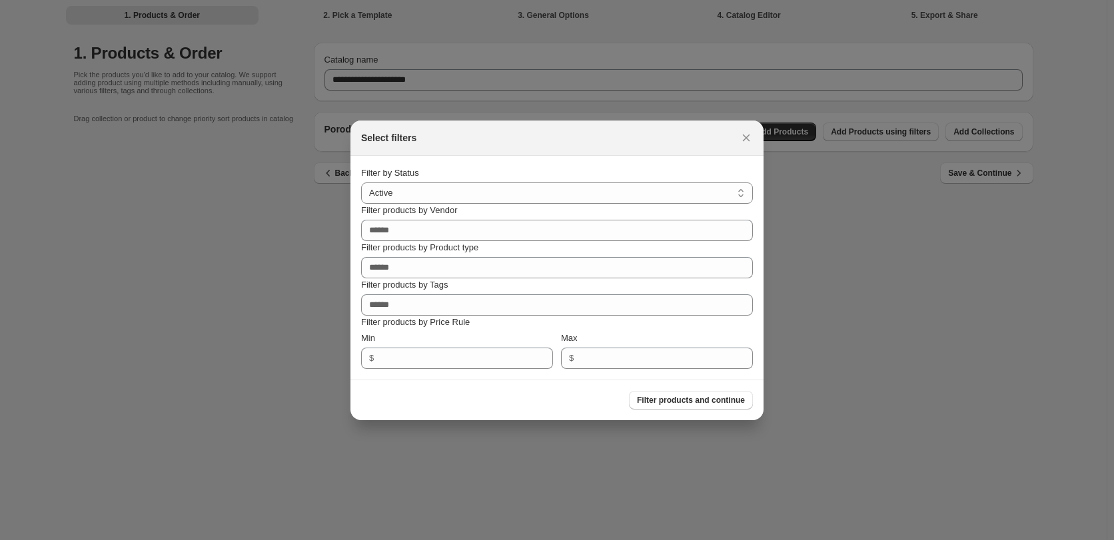
click at [633, 161] on section "**********" at bounding box center [556, 268] width 413 height 224
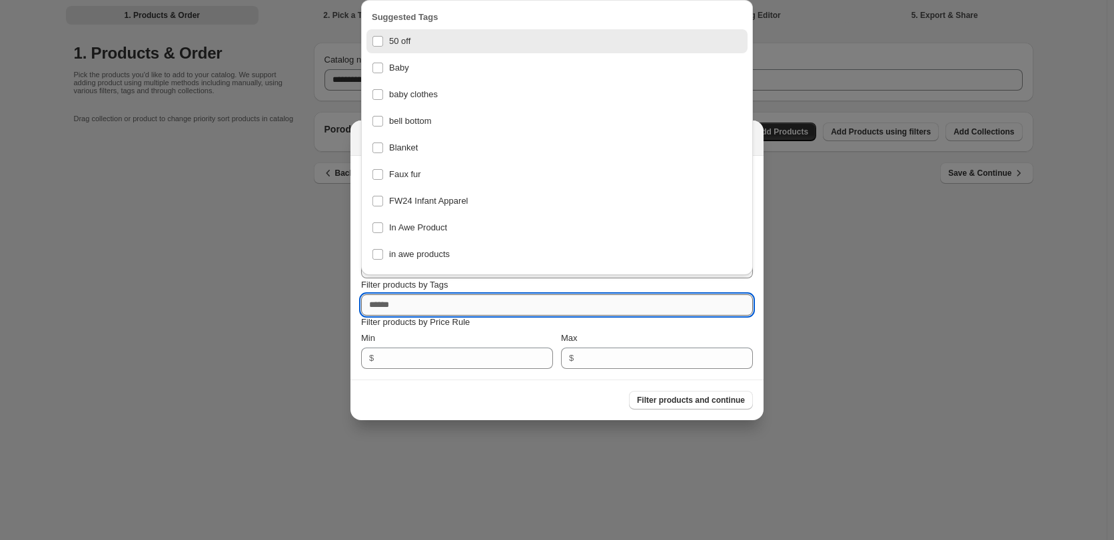
click at [450, 310] on input "Filter products by Tags" at bounding box center [557, 304] width 392 height 21
click at [448, 336] on div "Min" at bounding box center [457, 338] width 192 height 13
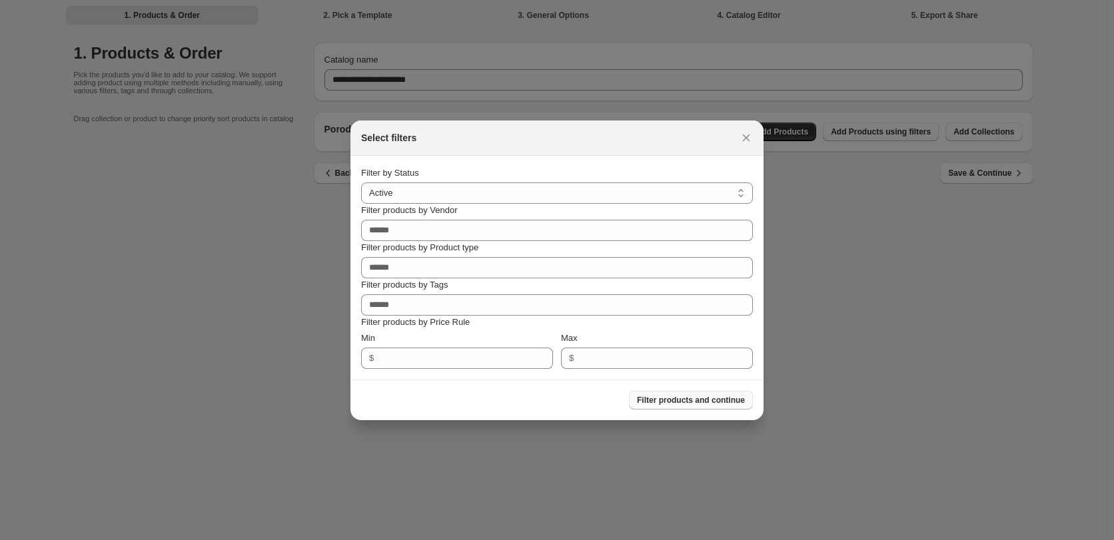
click at [664, 402] on span "Filter products and continue" at bounding box center [691, 400] width 108 height 11
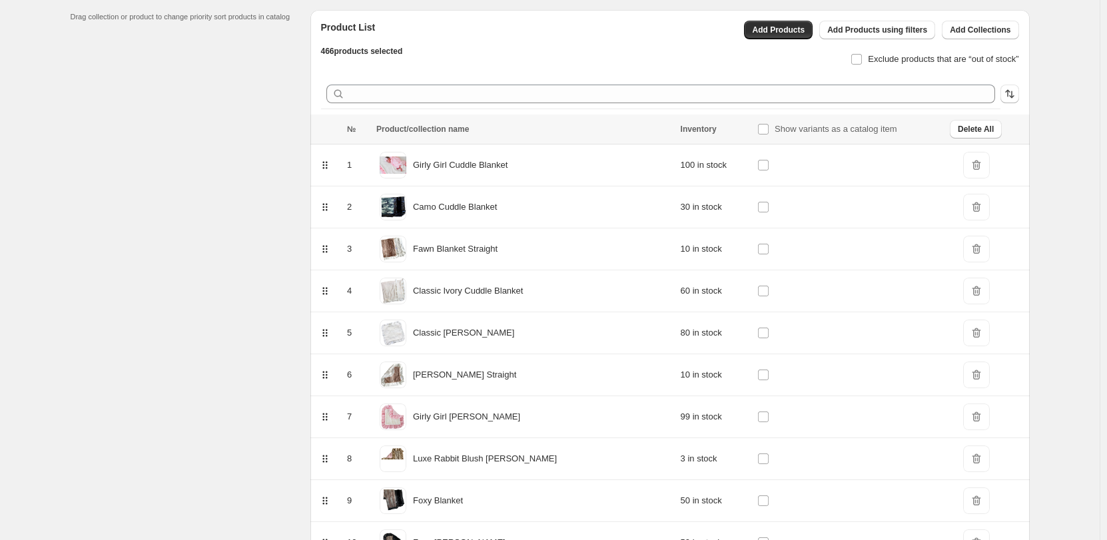
scroll to position [51, 0]
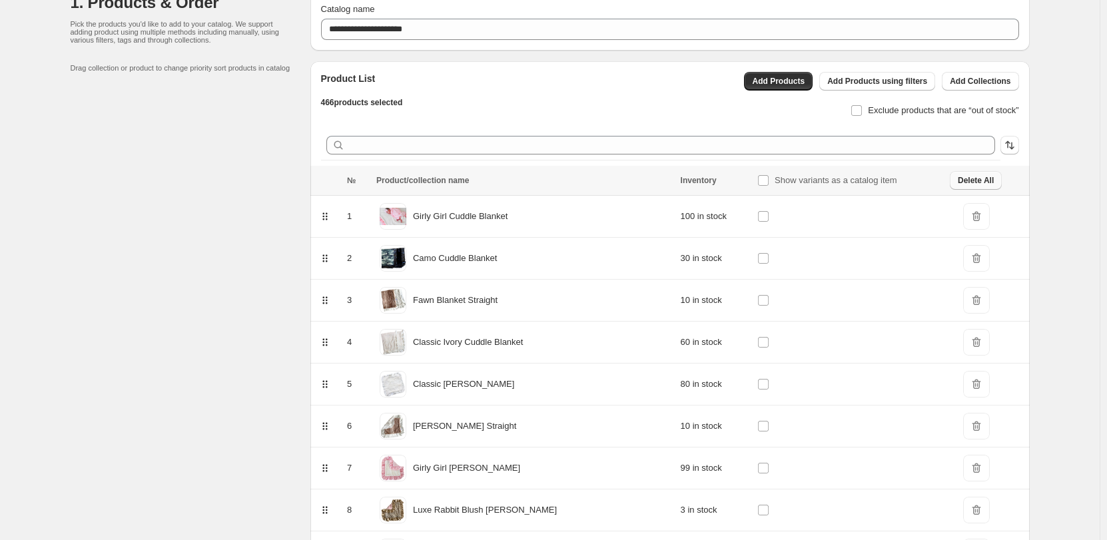
click at [963, 179] on span "Delete All" at bounding box center [976, 180] width 36 height 11
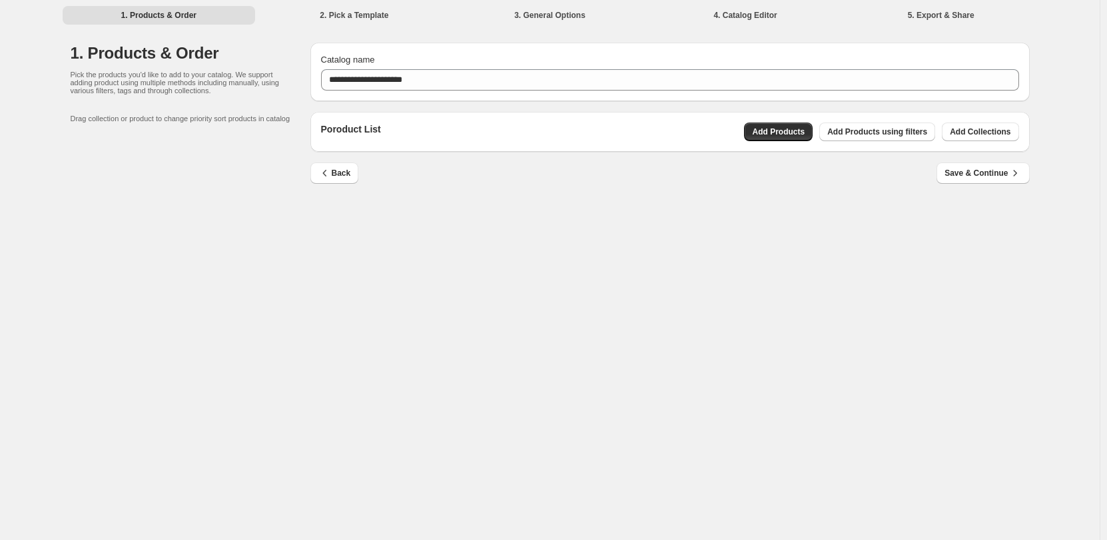
scroll to position [0, 0]
click at [978, 135] on span "Add Collections" at bounding box center [983, 132] width 61 height 11
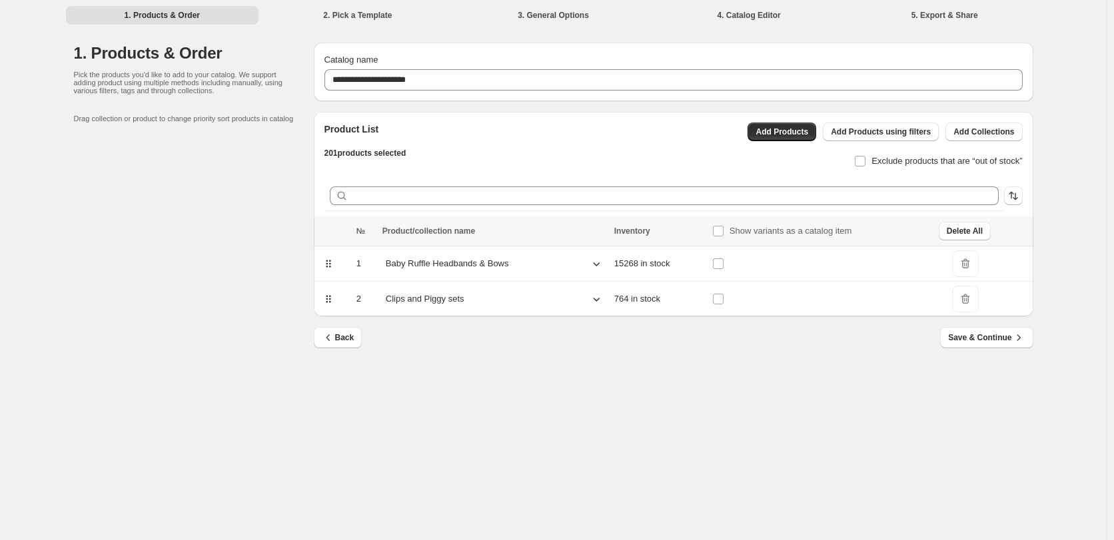
click at [655, 261] on td "15268 in stock" at bounding box center [659, 264] width 98 height 35
click at [598, 263] on icon at bounding box center [596, 263] width 13 height 13
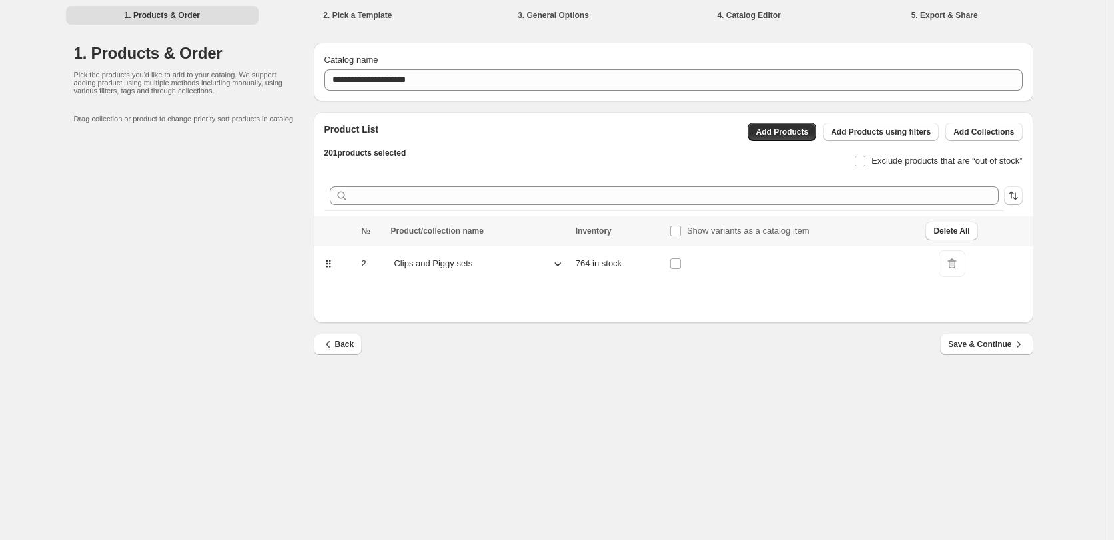
drag, startPoint x: 330, startPoint y: 265, endPoint x: 336, endPoint y: 200, distance: 64.9
click at [336, 200] on div "Product List 201 products selected Add Products Add Products using filters Add …" at bounding box center [674, 217] width 720 height 211
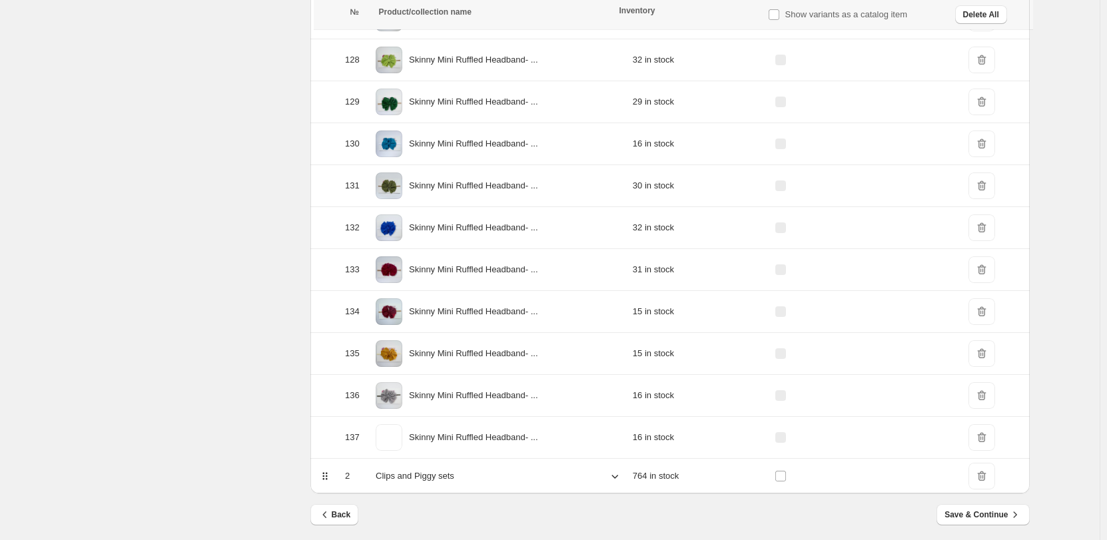
scroll to position [5581, 0]
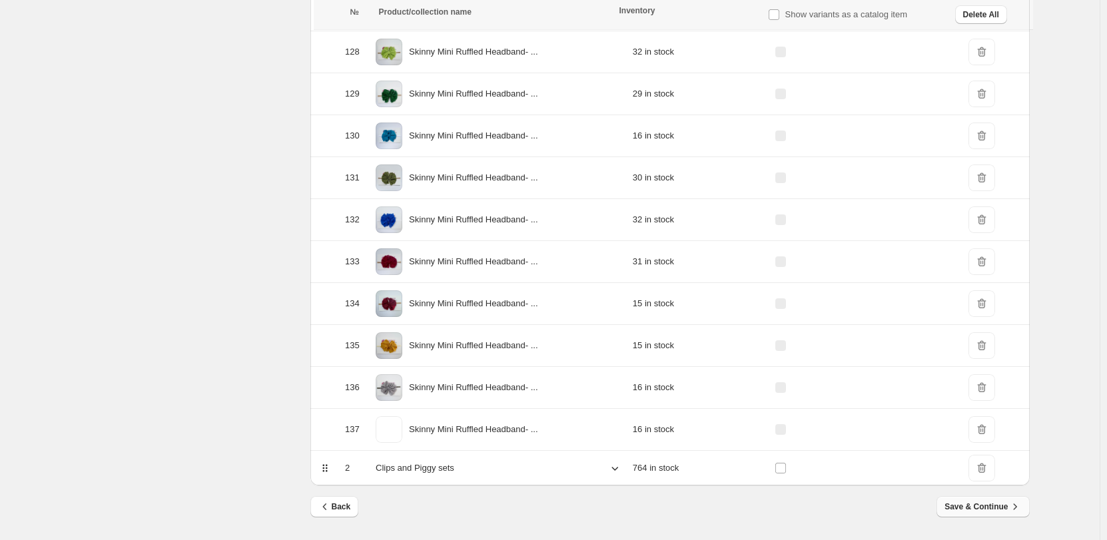
click at [961, 507] on span "Save & Continue" at bounding box center [983, 506] width 77 height 13
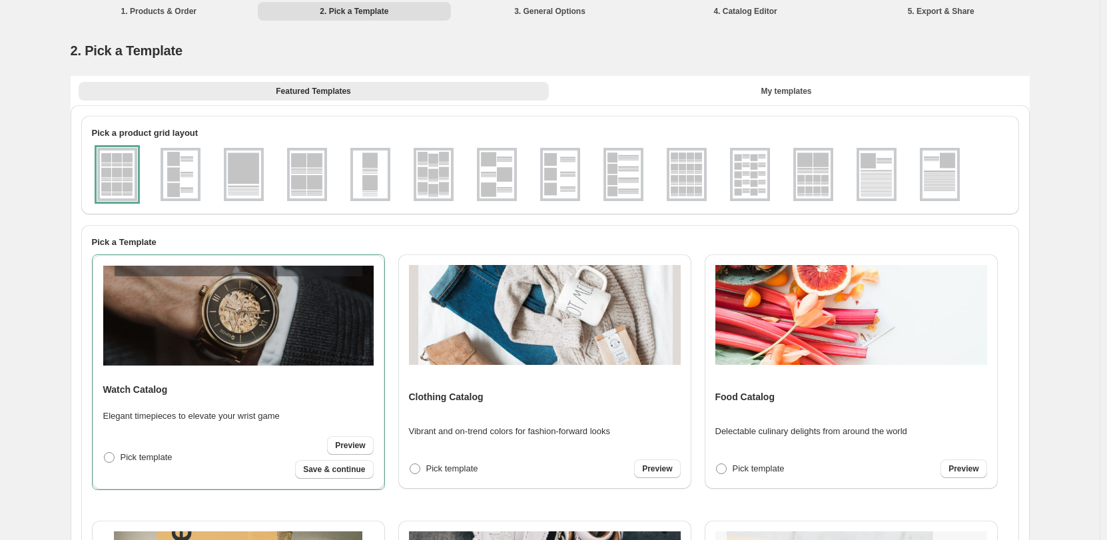
scroll to position [0, 0]
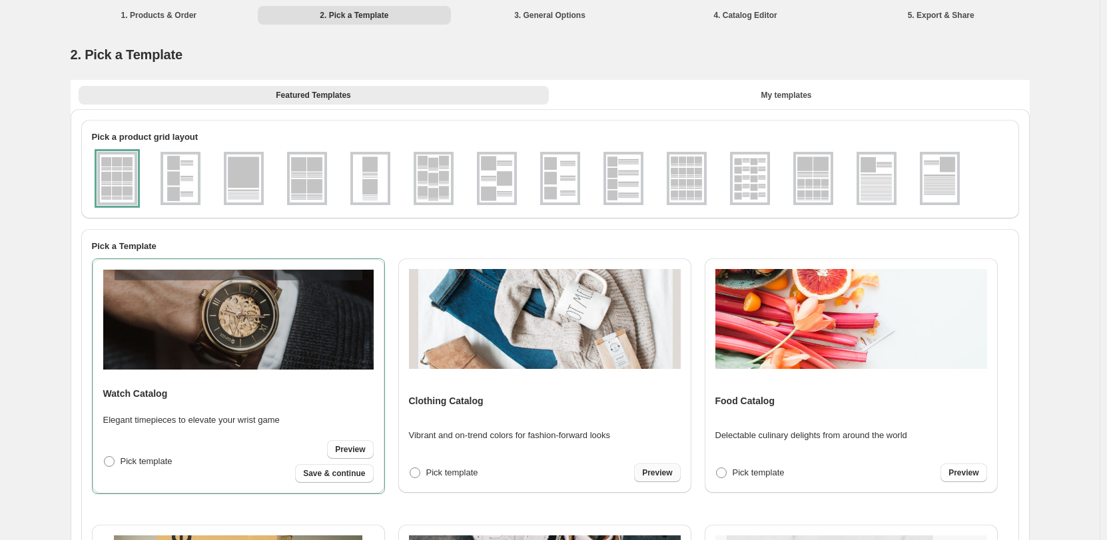
click at [660, 468] on span "Preview" at bounding box center [657, 473] width 30 height 11
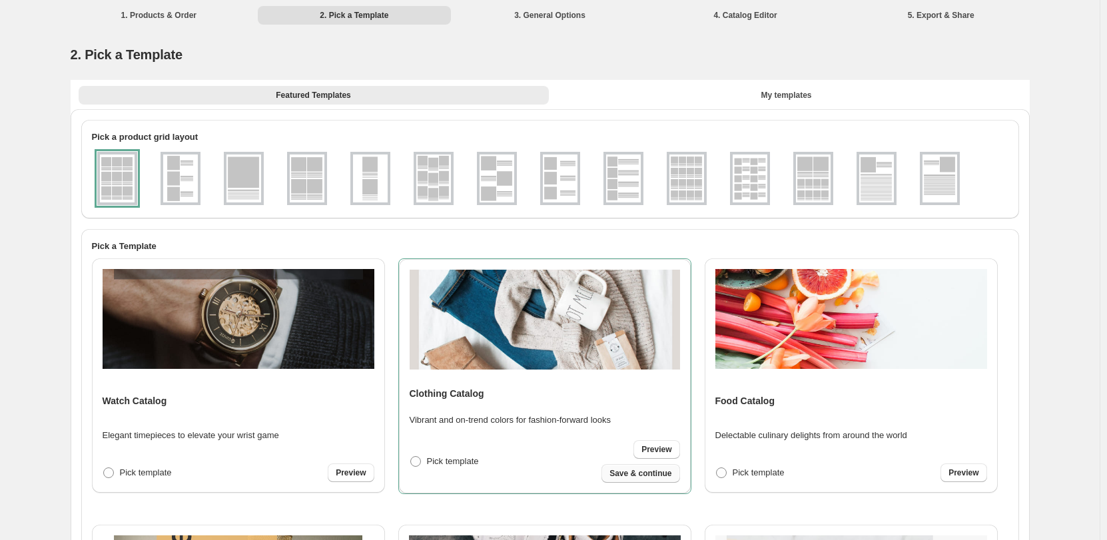
click at [643, 475] on span "Save & continue" at bounding box center [641, 473] width 62 height 11
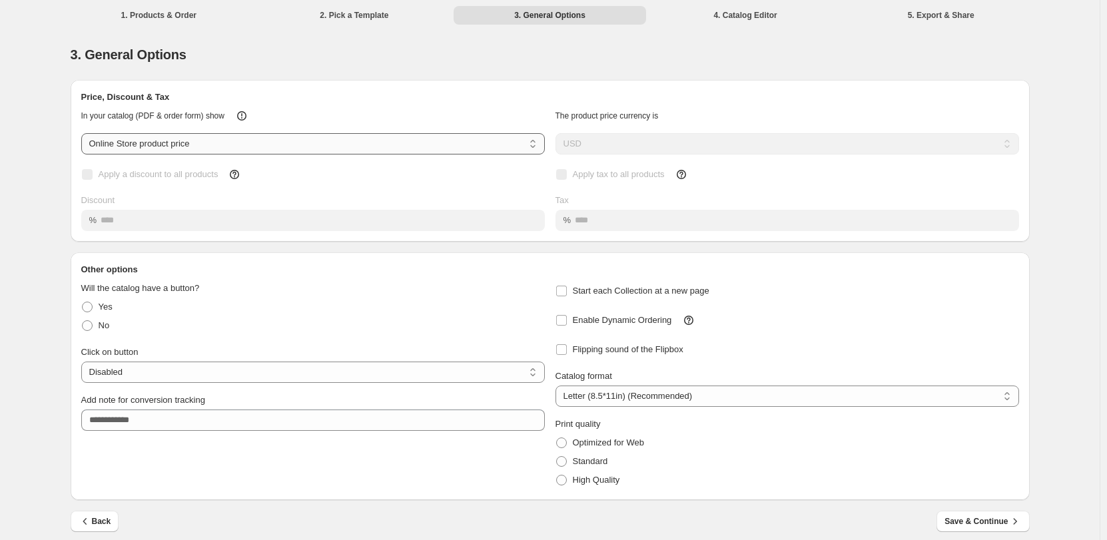
click at [263, 145] on select "**********" at bounding box center [313, 143] width 464 height 21
select select "****"
click at [84, 133] on select "**********" at bounding box center [313, 143] width 464 height 21
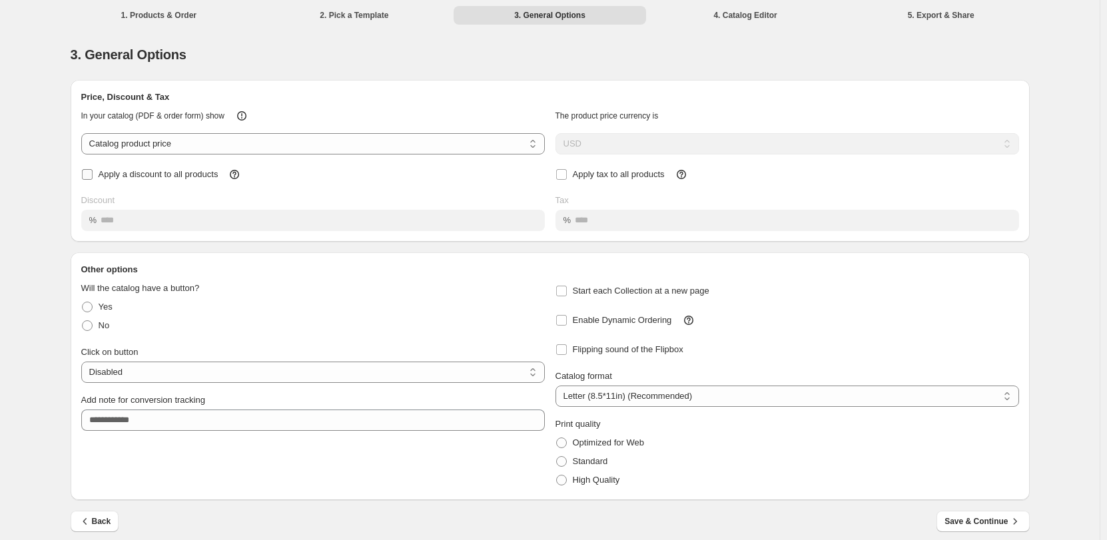
click at [177, 174] on span "Apply a discount to all products" at bounding box center [159, 174] width 120 height 10
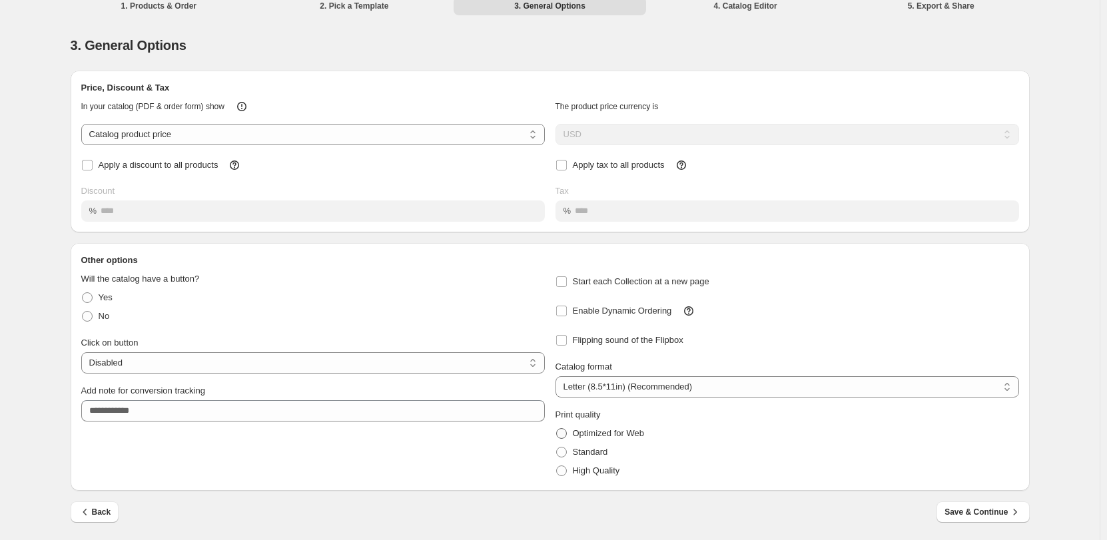
click at [563, 434] on span at bounding box center [561, 433] width 11 height 11
click at [987, 514] on span "Save & Continue" at bounding box center [983, 512] width 77 height 13
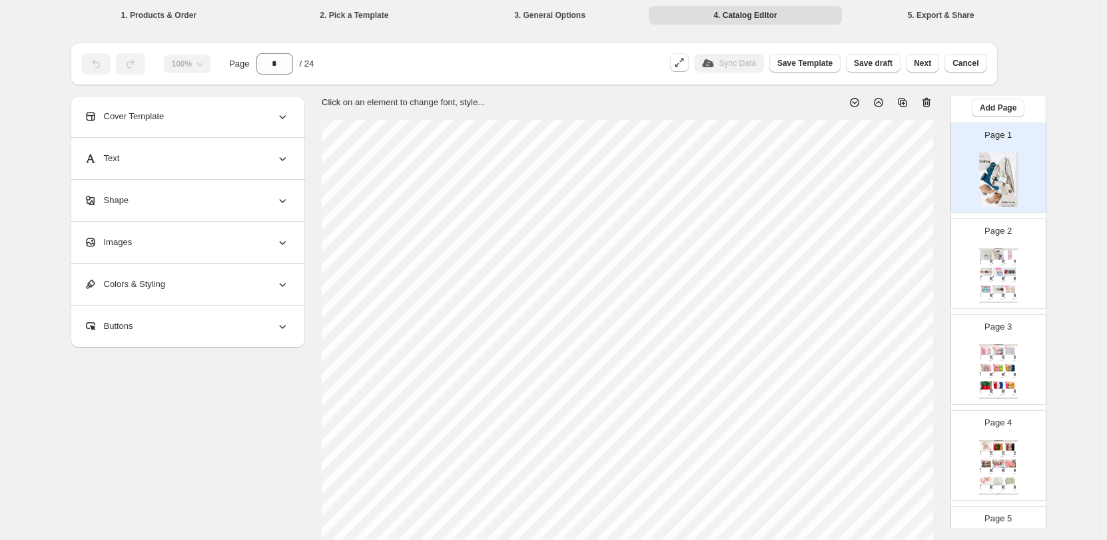
scroll to position [39, 0]
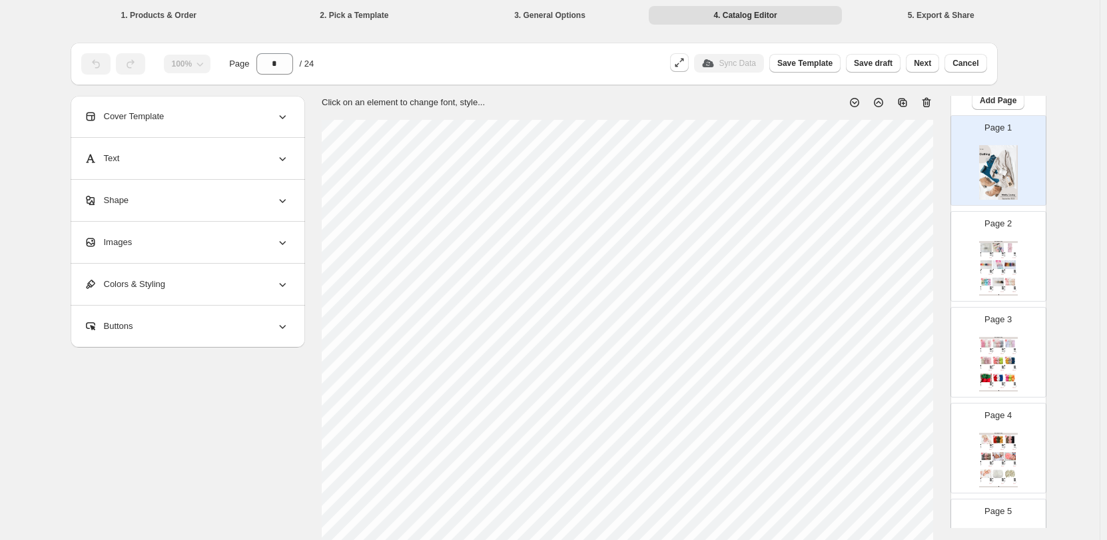
click at [1023, 276] on div "Page 2 Clothing Catalog Fancy Feather Ruffled Headband - Off White This Fancy F…" at bounding box center [993, 251] width 84 height 89
type input "*"
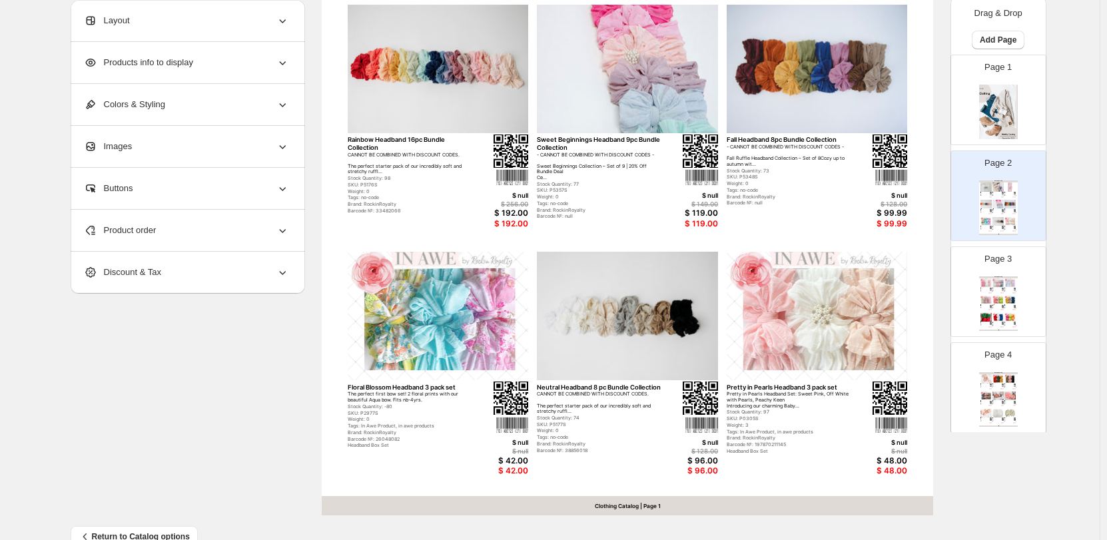
scroll to position [426, 0]
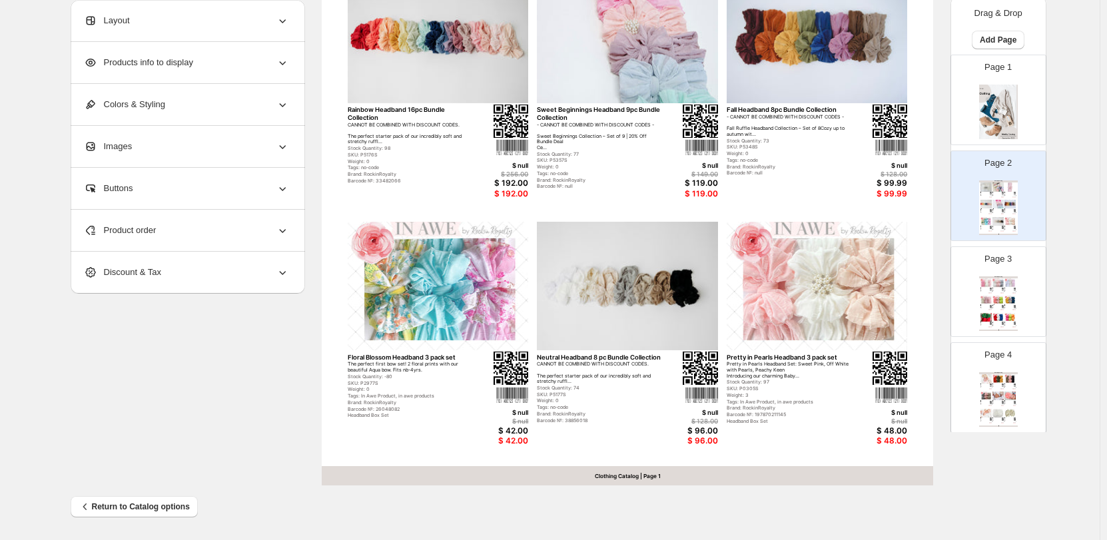
click at [674, 369] on div "Neutral Headband 8 pc Bundle Collection CANNOT BE COMBINED WITH DISCOUNT CODES.…" at bounding box center [627, 389] width 181 height 71
click at [664, 272] on img at bounding box center [627, 286] width 181 height 129
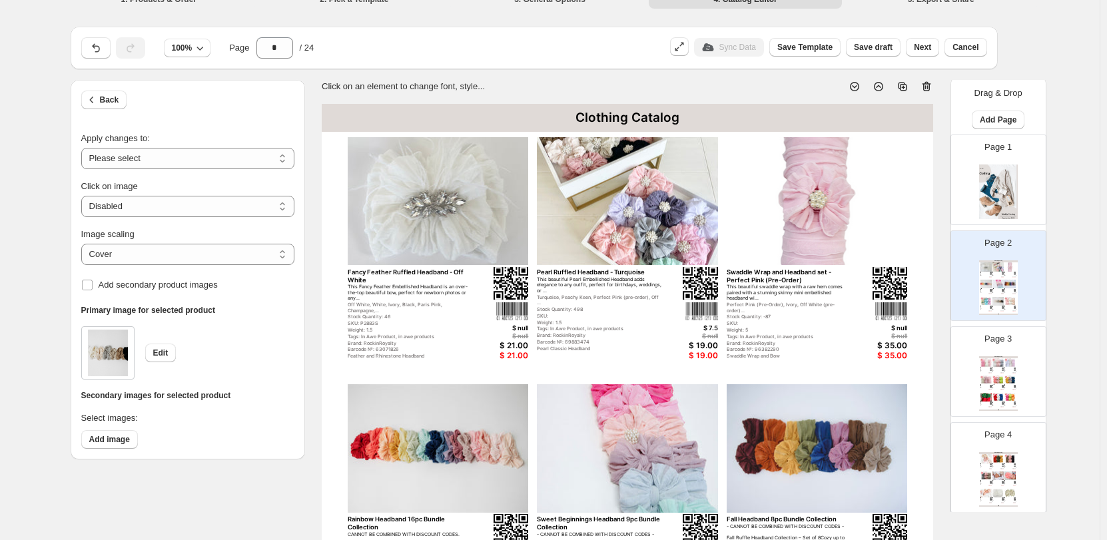
scroll to position [0, 0]
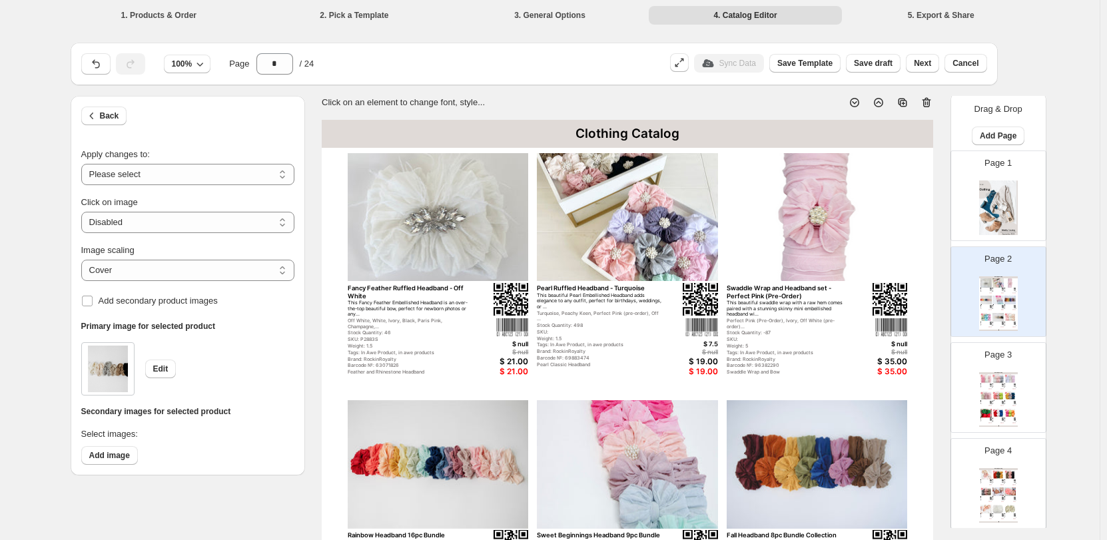
click at [155, 15] on li "1. Products & Order" at bounding box center [159, 14] width 193 height 19
click at [109, 111] on span "Back" at bounding box center [109, 116] width 19 height 11
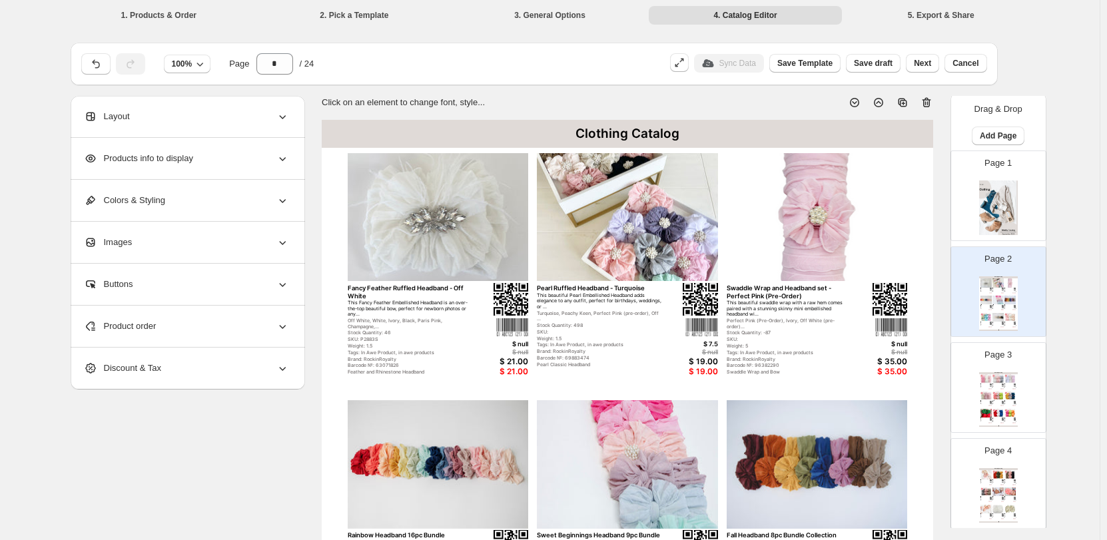
click at [157, 10] on li "1. Products & Order" at bounding box center [159, 14] width 193 height 19
click at [98, 67] on icon "button" at bounding box center [95, 63] width 13 height 13
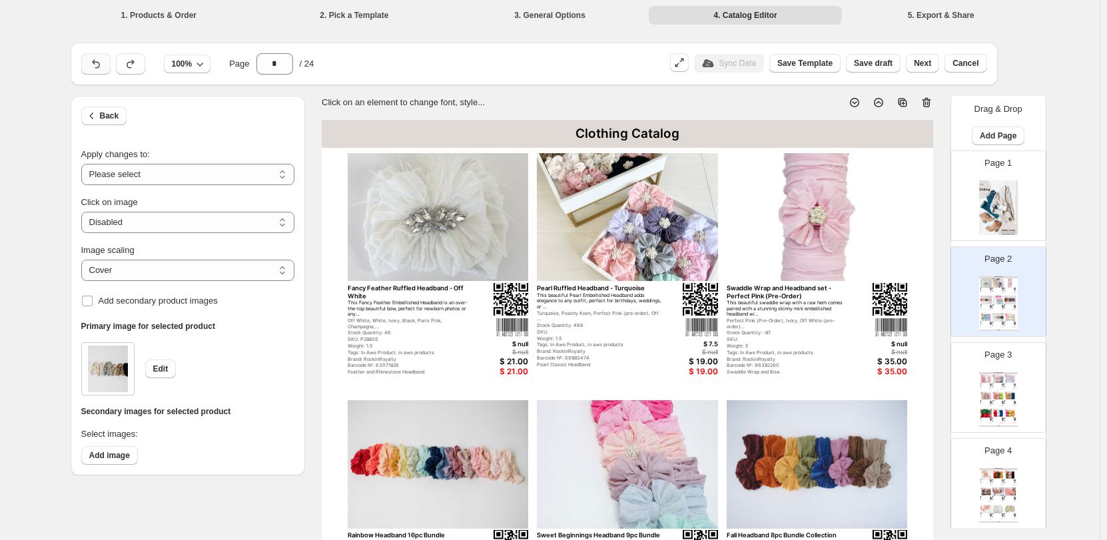
click at [98, 67] on icon "button" at bounding box center [95, 63] width 13 height 13
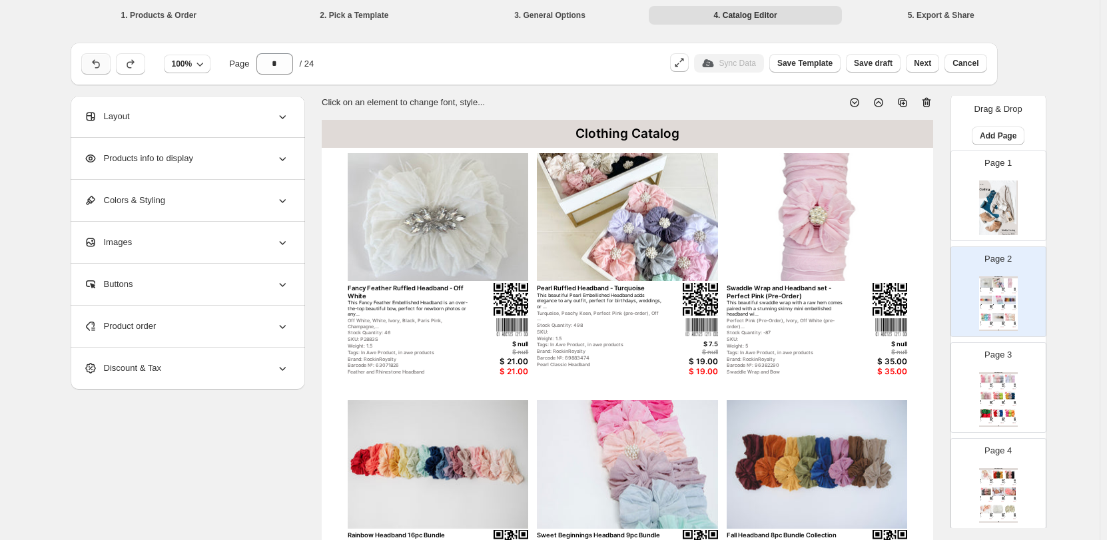
click at [98, 67] on icon "button" at bounding box center [95, 63] width 13 height 13
click at [135, 330] on span "Product order" at bounding box center [120, 326] width 73 height 13
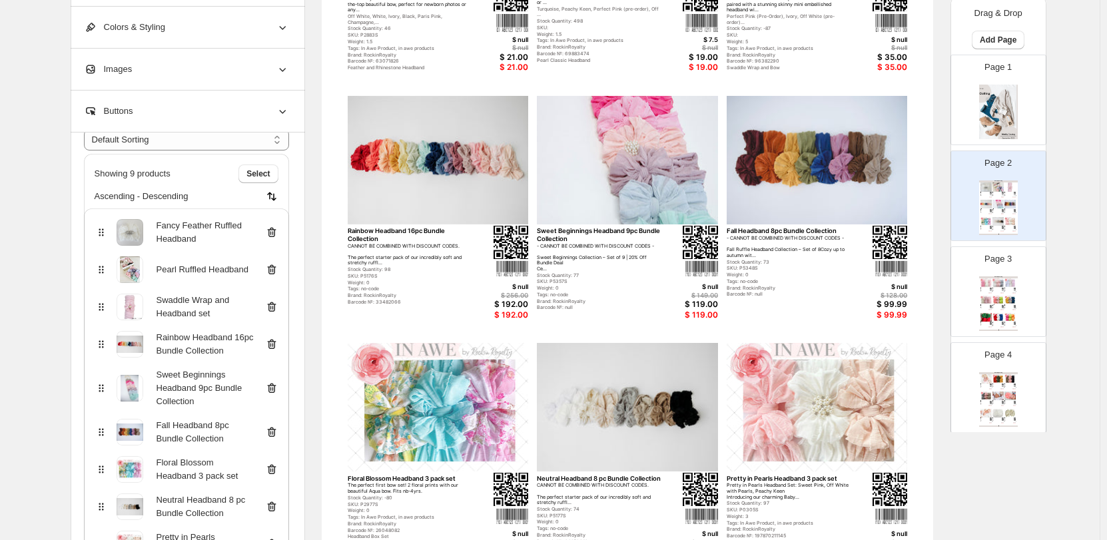
scroll to position [67, 0]
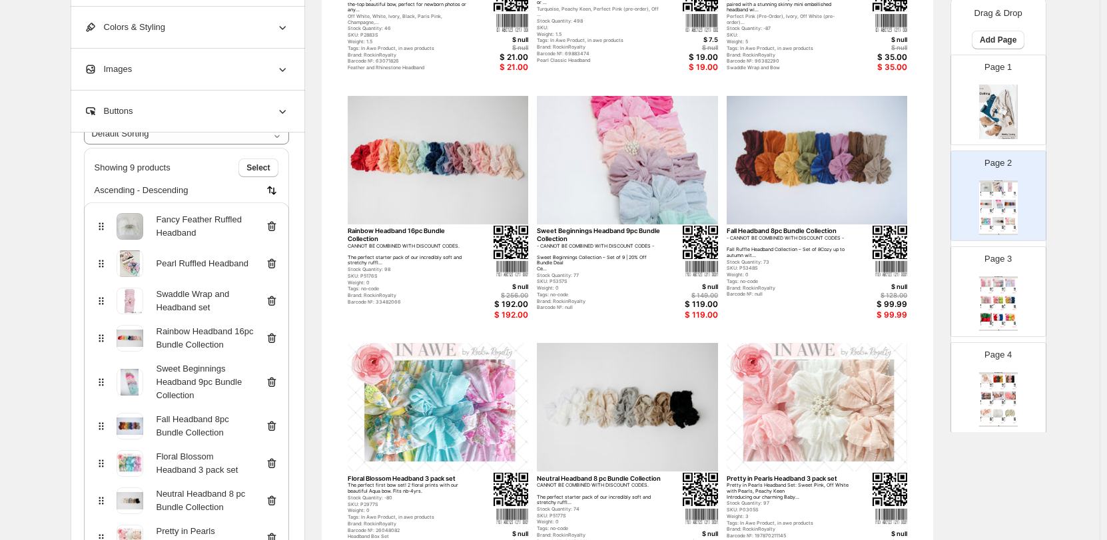
click at [271, 337] on icon at bounding box center [271, 338] width 13 height 13
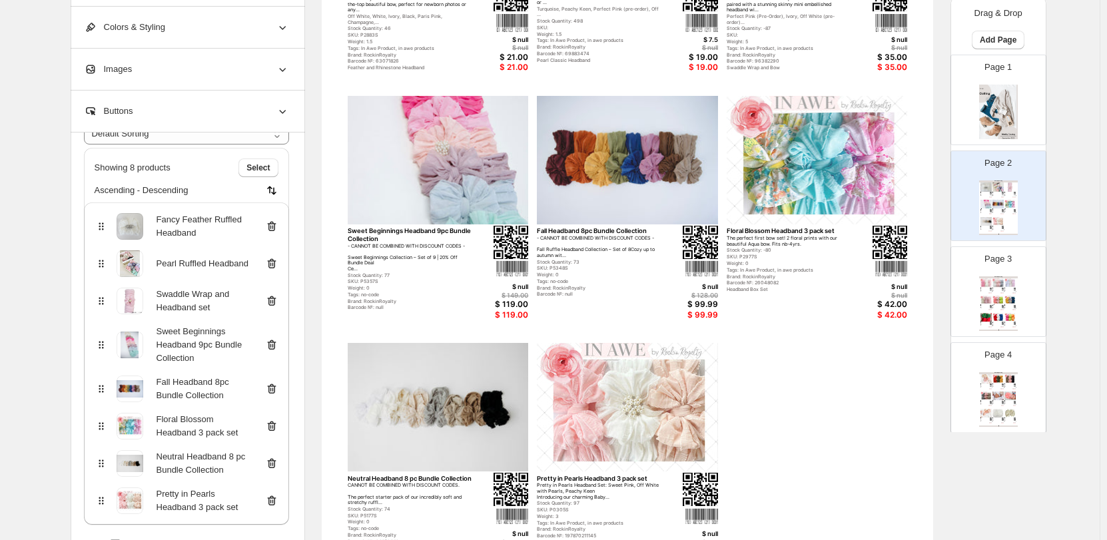
click at [271, 352] on div "Sweet Beginnings Headband 9pc Bundle Collection" at bounding box center [187, 345] width 184 height 40
click at [272, 345] on icon at bounding box center [271, 345] width 9 height 10
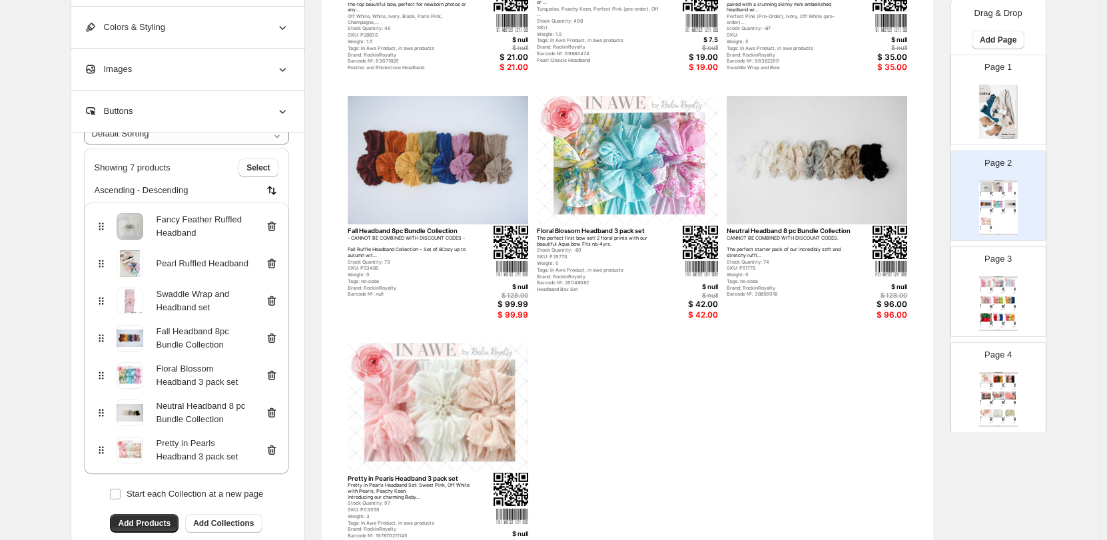
click at [273, 339] on icon at bounding box center [271, 338] width 13 height 13
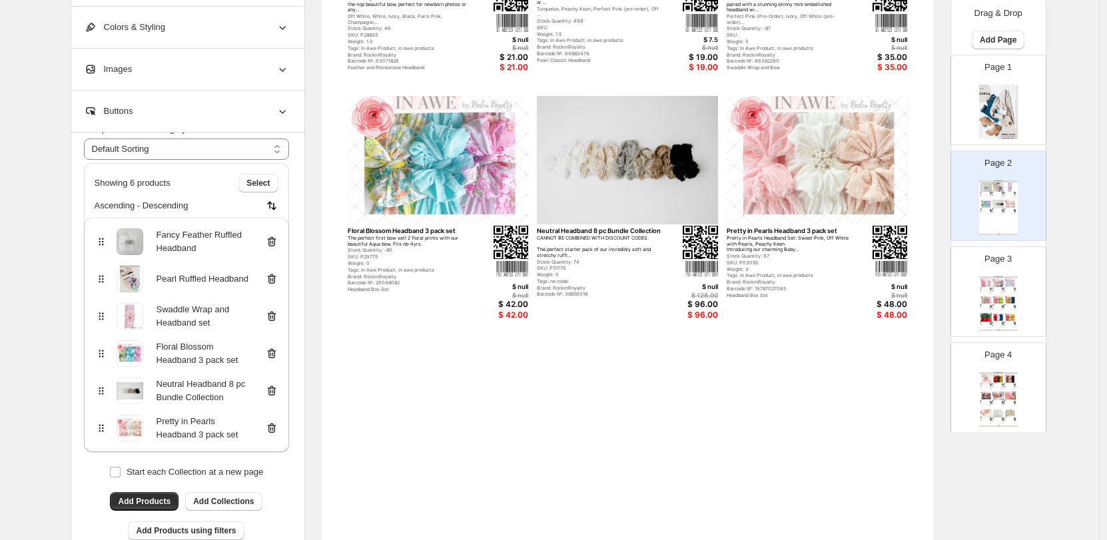
scroll to position [51, 0]
click at [275, 387] on icon at bounding box center [271, 391] width 9 height 10
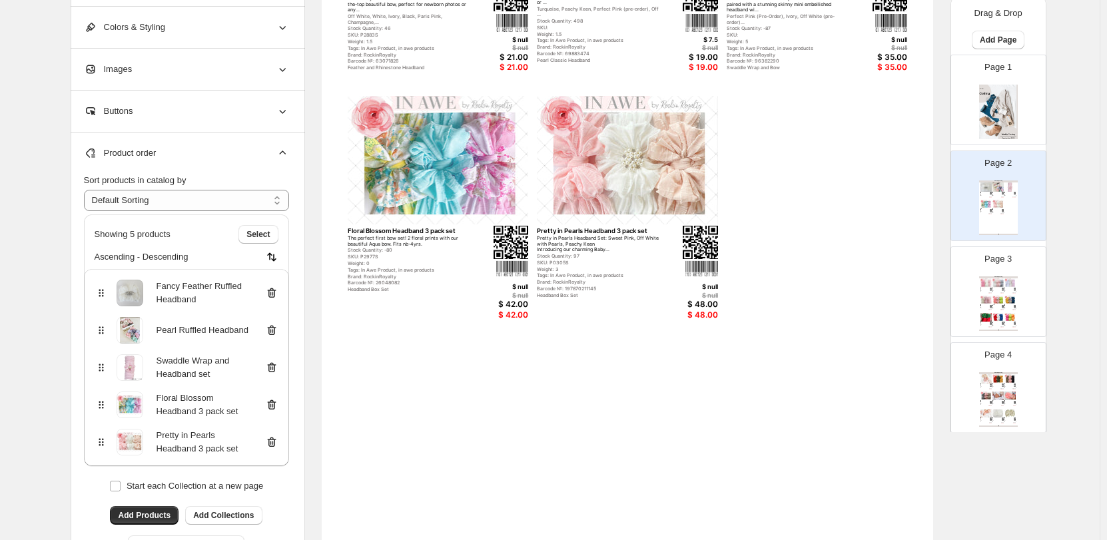
scroll to position [292, 0]
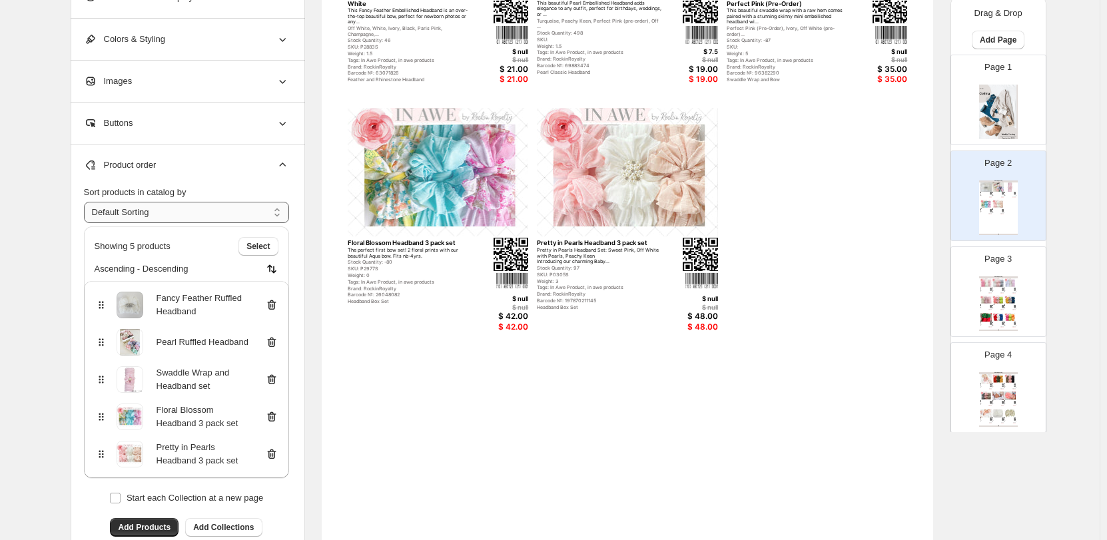
click at [190, 211] on select "**********" at bounding box center [186, 212] width 205 height 21
click at [87, 202] on select "**********" at bounding box center [186, 212] width 205 height 21
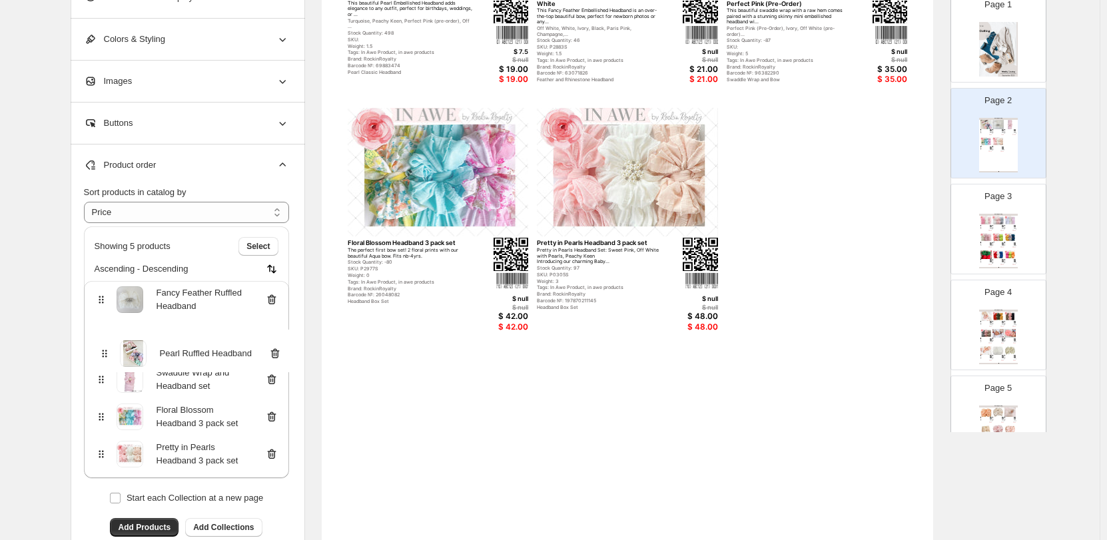
drag, startPoint x: 107, startPoint y: 306, endPoint x: 107, endPoint y: 358, distance: 52.6
click at [107, 358] on div "Pearl Ruffled Headband Fancy Feather Ruffled Headband Swaddle Wrap and Headband…" at bounding box center [186, 379] width 205 height 197
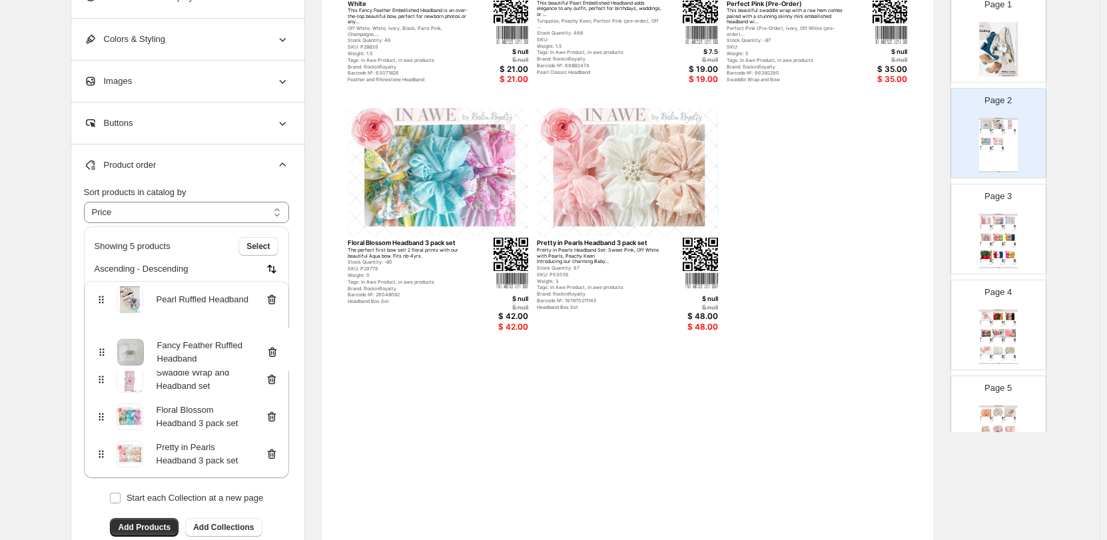
drag, startPoint x: 104, startPoint y: 303, endPoint x: 101, endPoint y: 357, distance: 54.0
click at [101, 357] on div "Fancy Feather Ruffled Headband Pearl Ruffled Headband Swaddle Wrap and Headband…" at bounding box center [186, 379] width 205 height 197
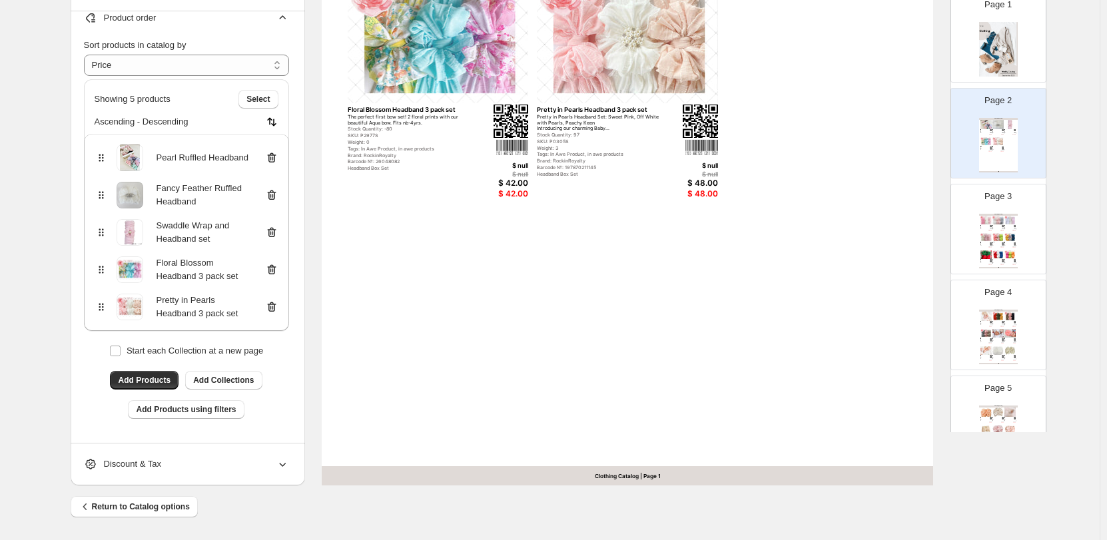
scroll to position [142, 0]
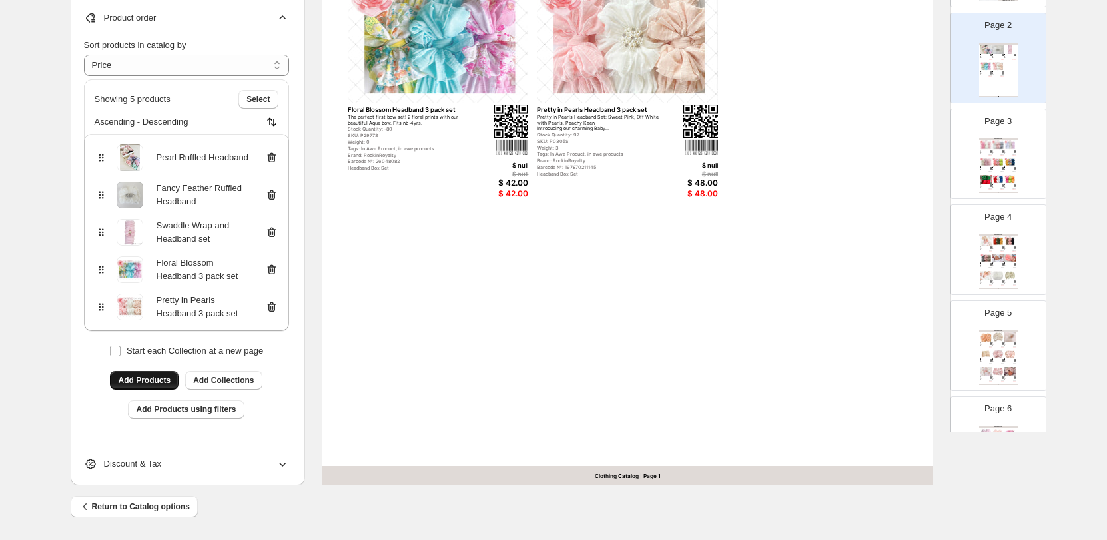
click at [150, 382] on span "Add Products" at bounding box center [144, 380] width 53 height 11
click at [256, 102] on span "Select" at bounding box center [258, 99] width 23 height 11
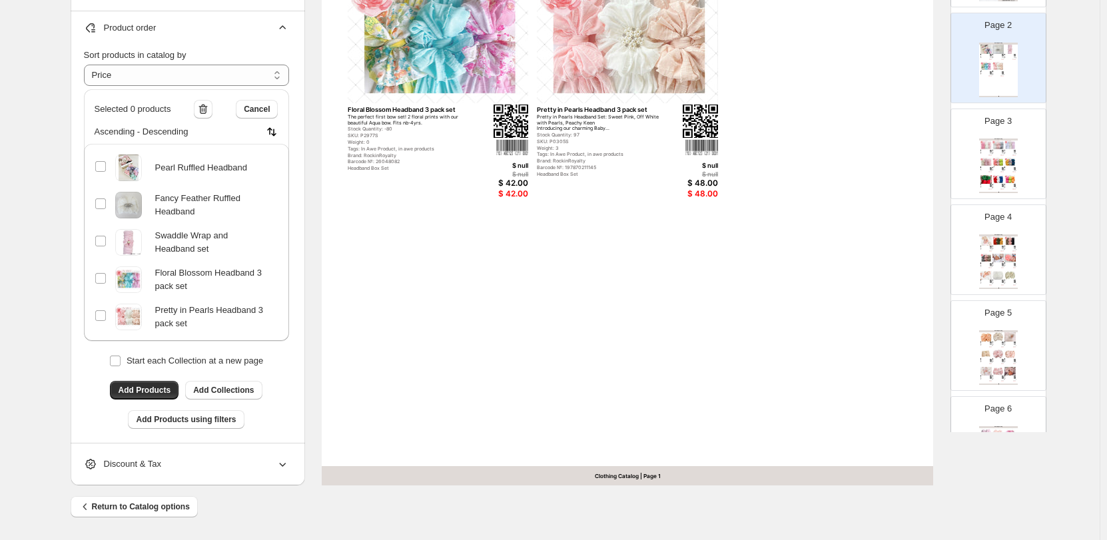
scroll to position [0, 0]
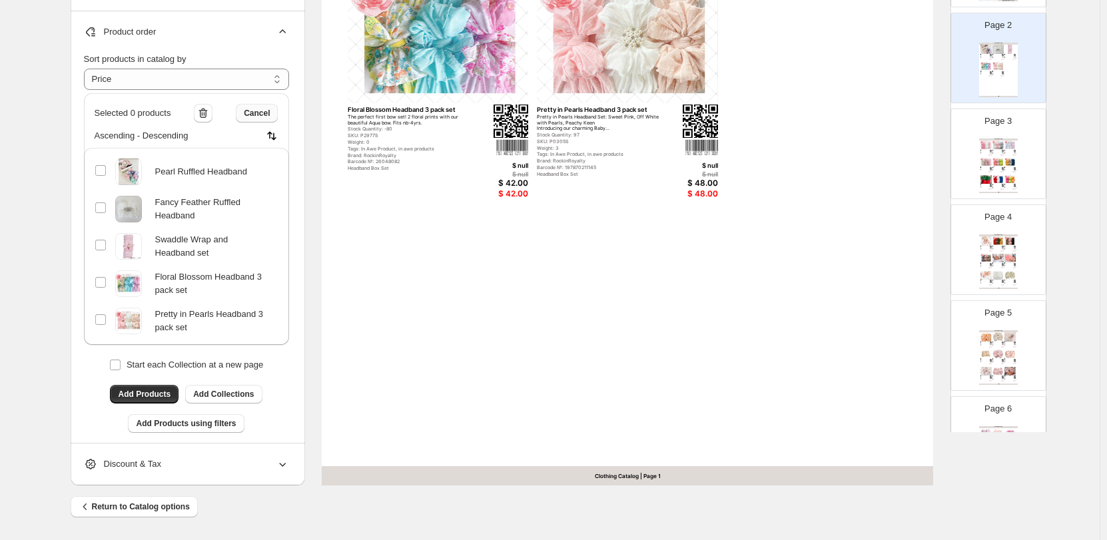
click at [269, 117] on span "Cancel" at bounding box center [257, 113] width 26 height 11
click at [277, 137] on img at bounding box center [271, 135] width 13 height 13
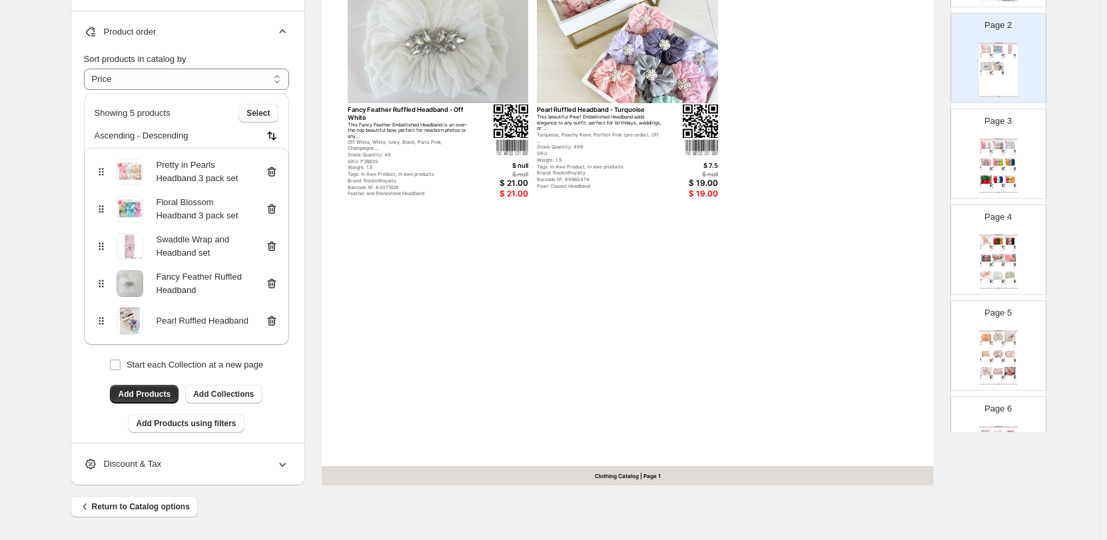
click at [277, 137] on img at bounding box center [271, 135] width 13 height 13
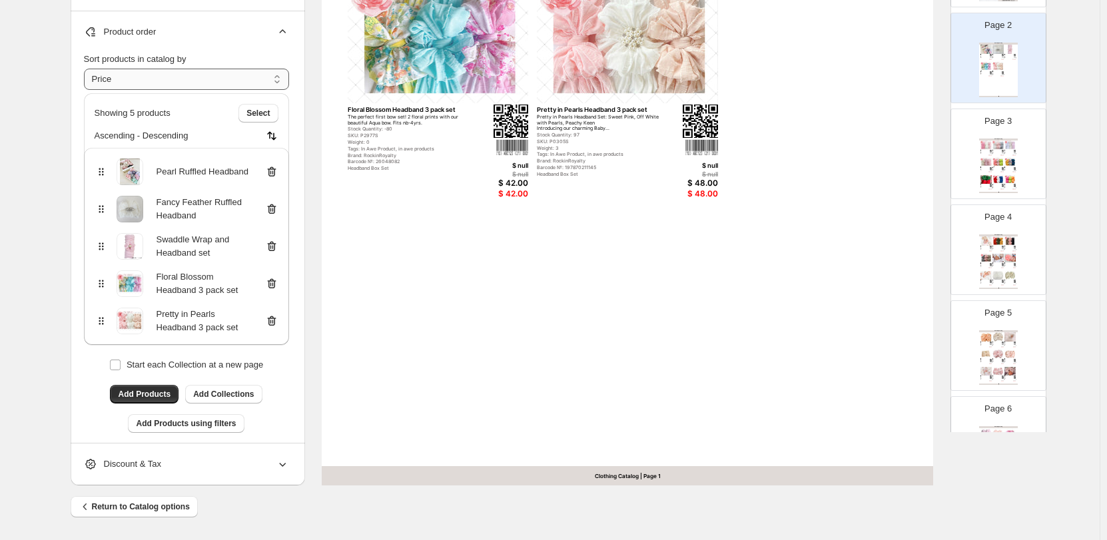
click at [132, 78] on select "**********" at bounding box center [186, 79] width 205 height 21
click at [87, 69] on select "**********" at bounding box center [186, 79] width 205 height 21
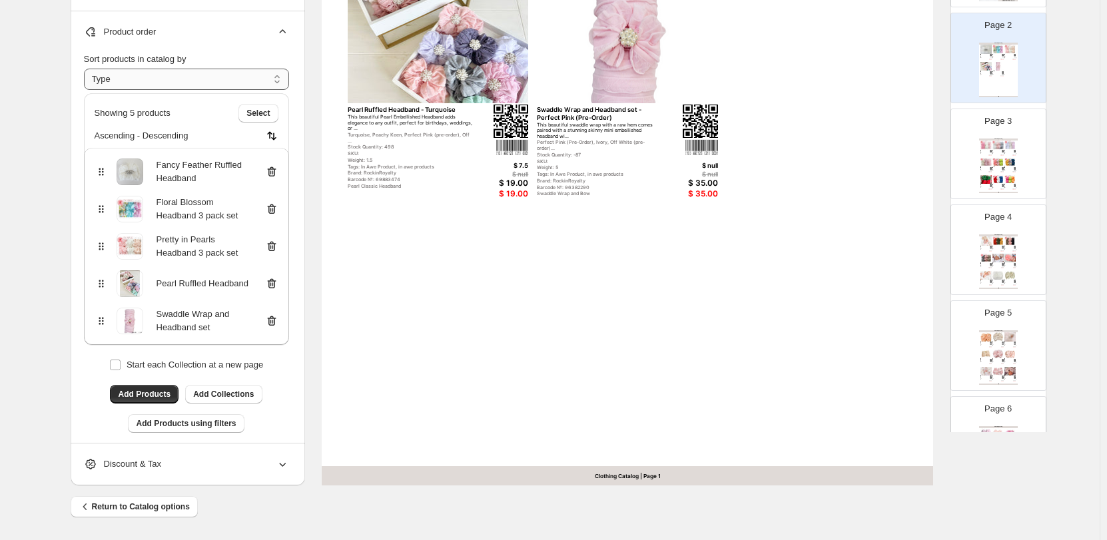
click at [128, 81] on select "**********" at bounding box center [186, 79] width 205 height 21
click at [87, 69] on select "**********" at bounding box center [186, 79] width 205 height 21
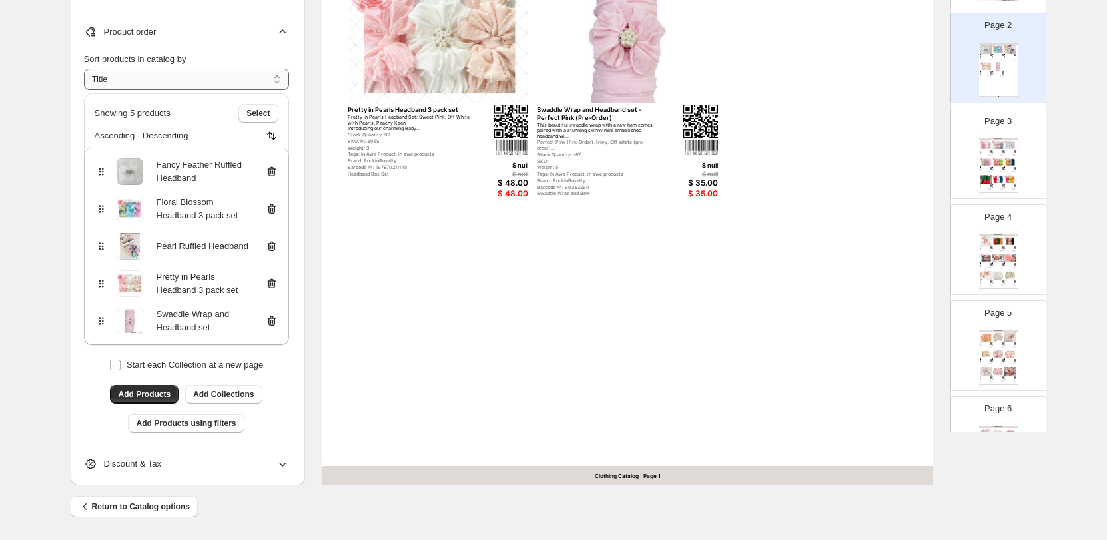
click at [136, 82] on select "**********" at bounding box center [186, 79] width 205 height 21
select select "*******"
click at [87, 69] on select "**********" at bounding box center [186, 79] width 205 height 21
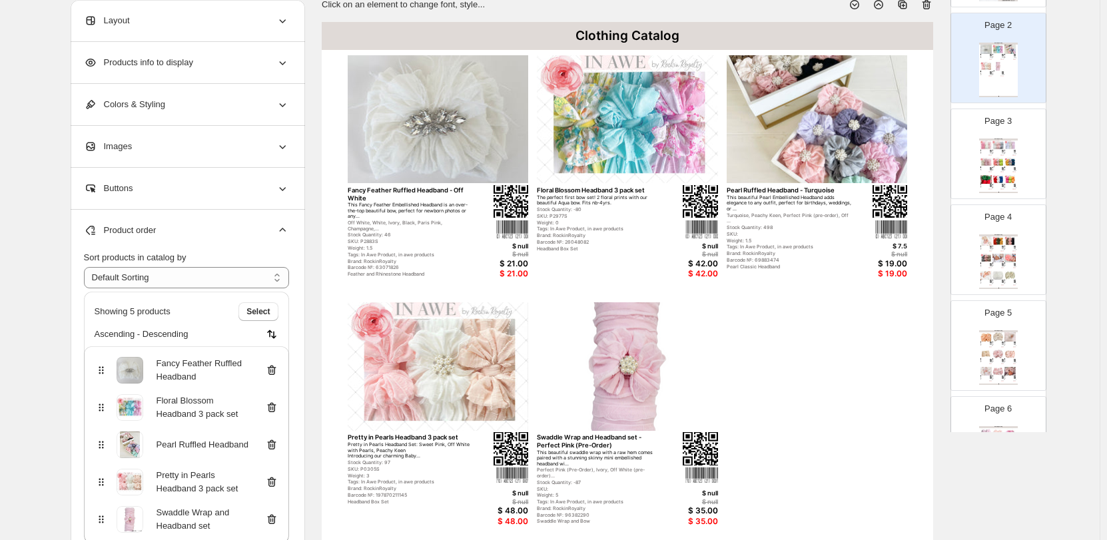
scroll to position [159, 0]
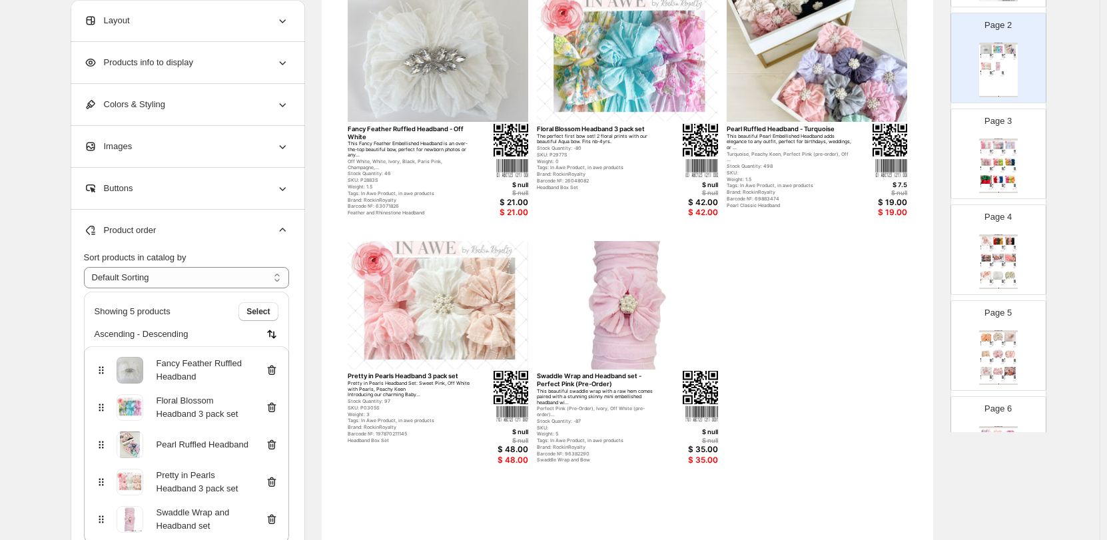
click at [1005, 168] on div "Serape Headband Set: Mustard, Serape, Teal Introducing our charming Baby Headba…" at bounding box center [1009, 168] width 8 height 1
type input "*"
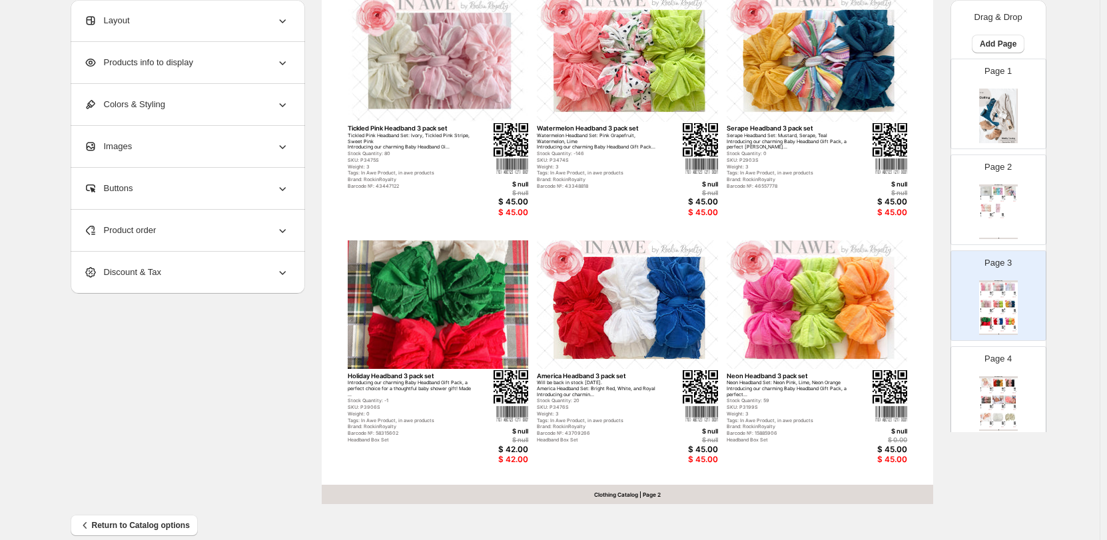
scroll to position [426, 0]
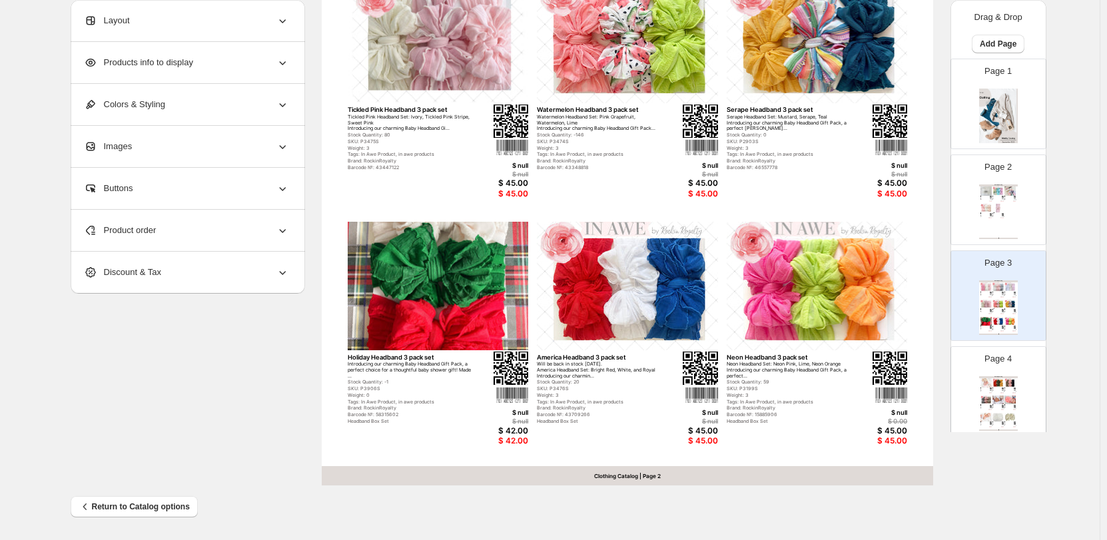
click at [129, 223] on div "Product order" at bounding box center [186, 230] width 205 height 41
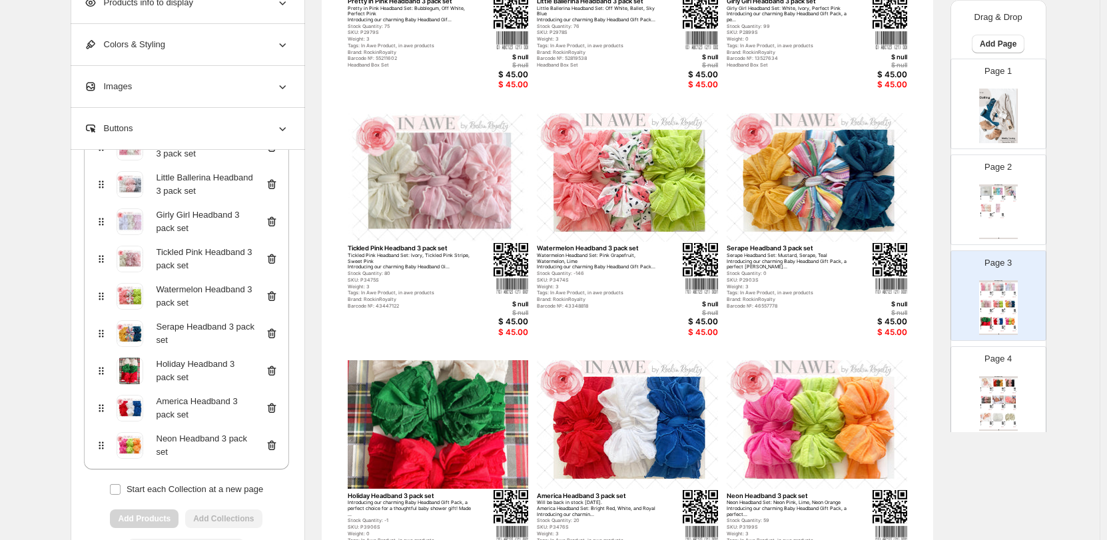
scroll to position [326, 0]
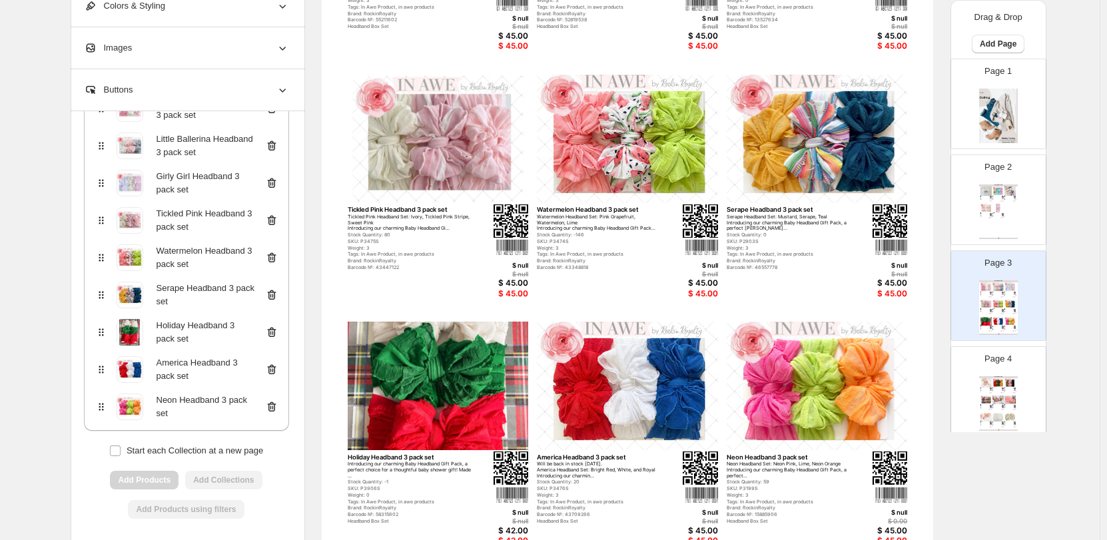
click at [1018, 214] on div "Page 2 Clothing Catalog Fancy Feather Ruffled Headband - Off White This Fancy F…" at bounding box center [993, 194] width 84 height 89
type input "*"
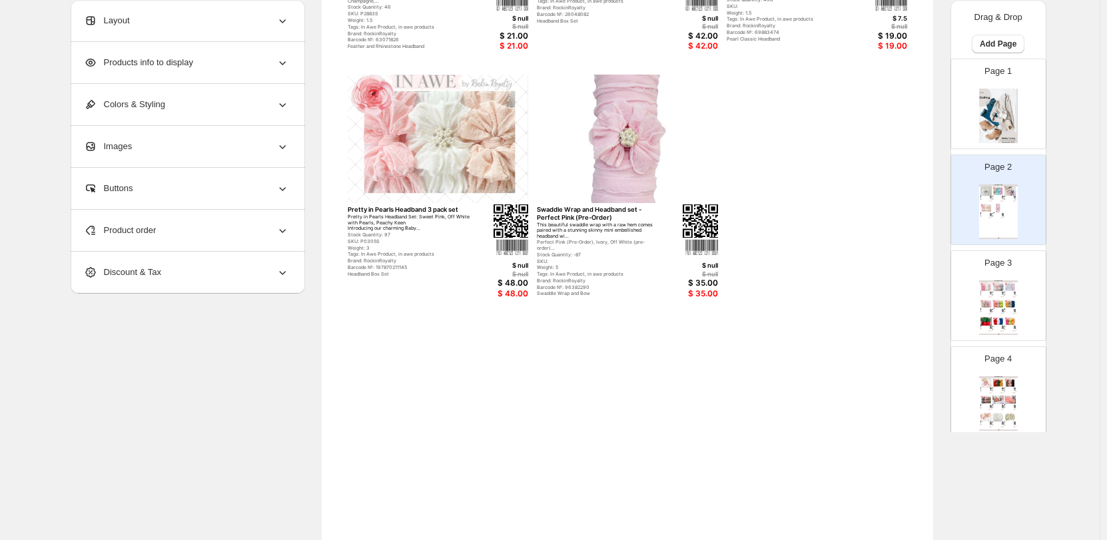
scroll to position [0, 0]
click at [145, 229] on span "Product order" at bounding box center [120, 230] width 73 height 13
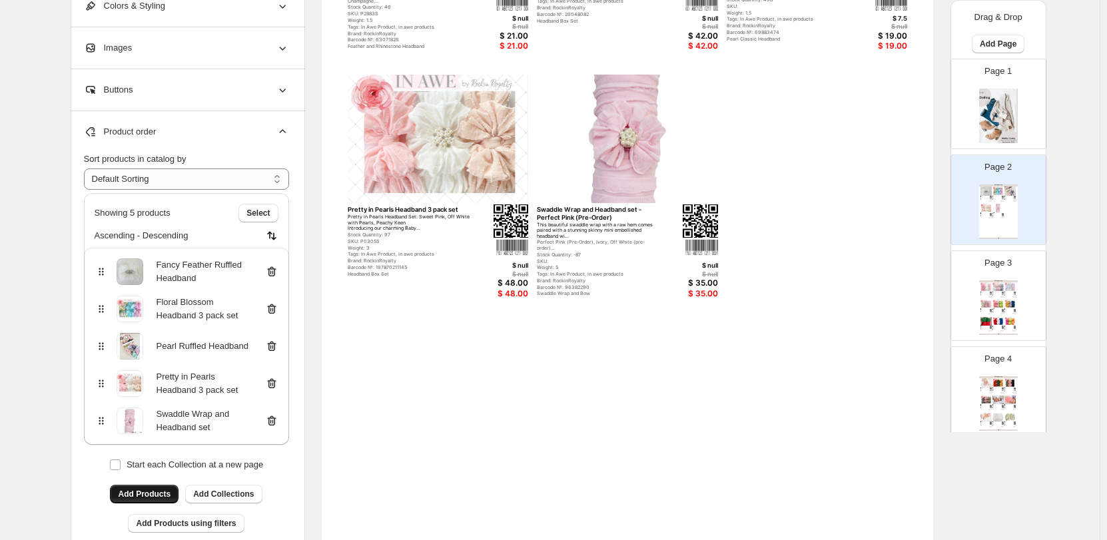
click at [153, 490] on span "Add Products" at bounding box center [144, 494] width 53 height 11
